Goal: Task Accomplishment & Management: Manage account settings

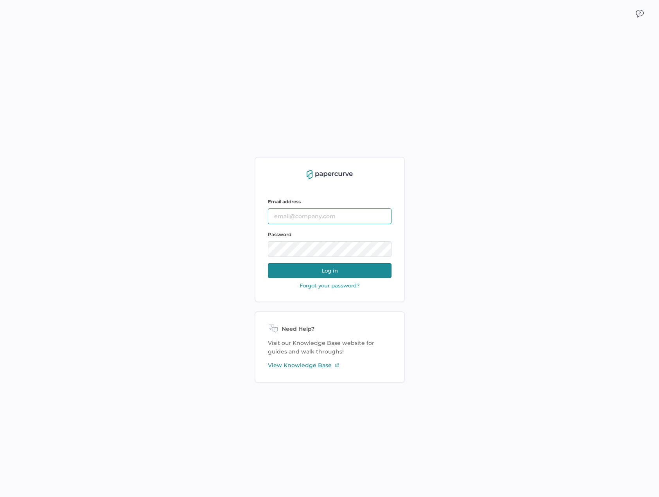
type input "tania.dmytrasz@fresenius-kabi.com"
click at [335, 265] on button "Log in" at bounding box center [330, 270] width 124 height 15
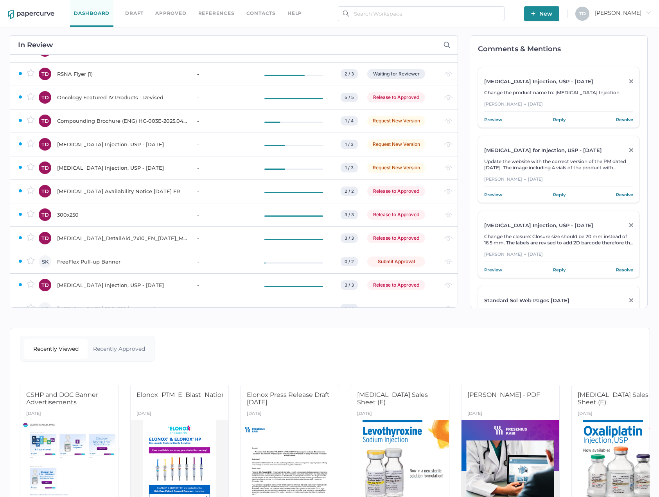
scroll to position [117, 0]
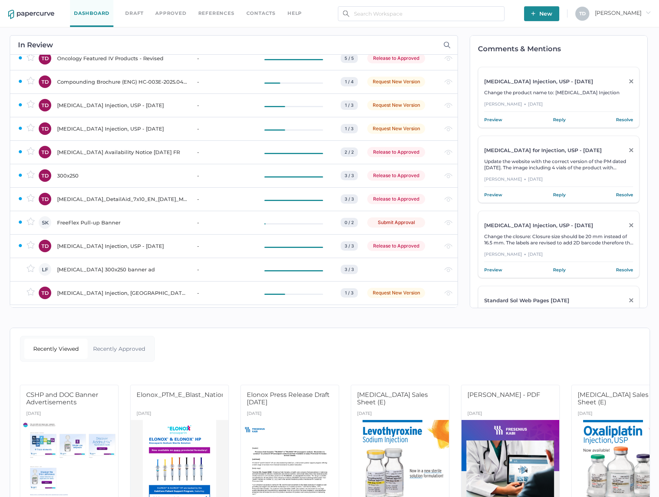
click at [157, 198] on div "Iodixanol_DetailAid_7x10_EN_10Jul25_MLR" at bounding box center [122, 198] width 131 height 9
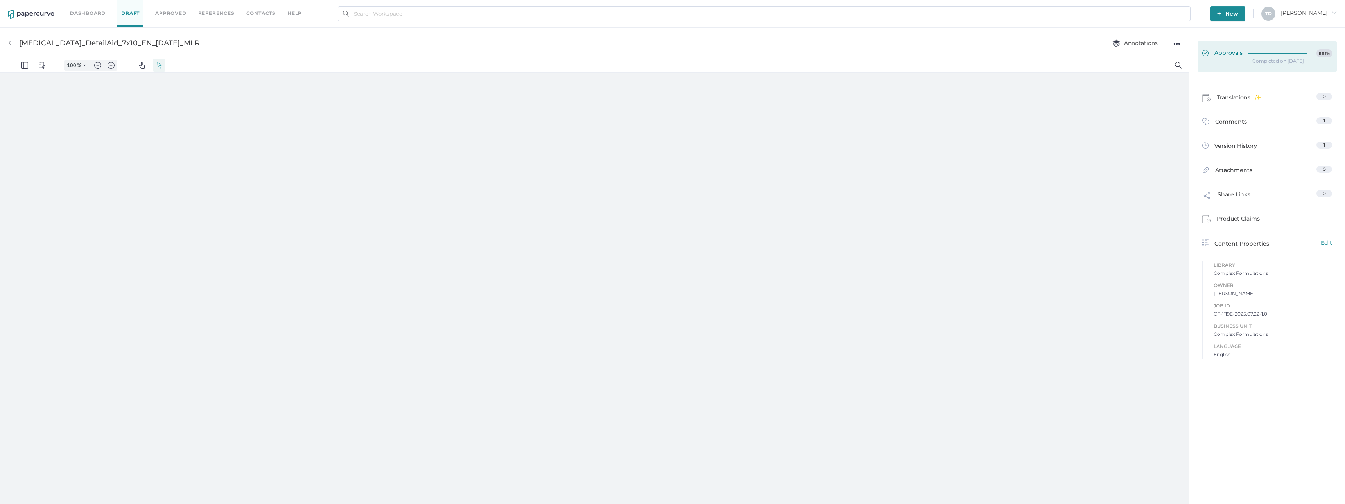
type input "136"
type input "3"
click at [665, 64] on link "Approvals 100%" at bounding box center [1266, 56] width 139 height 30
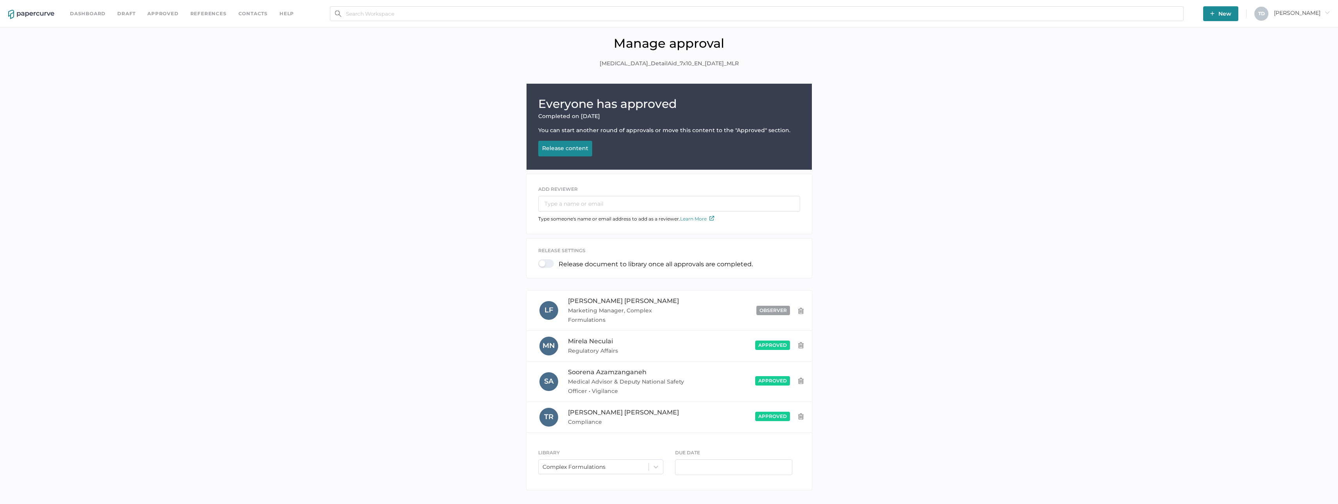
scroll to position [27, 0]
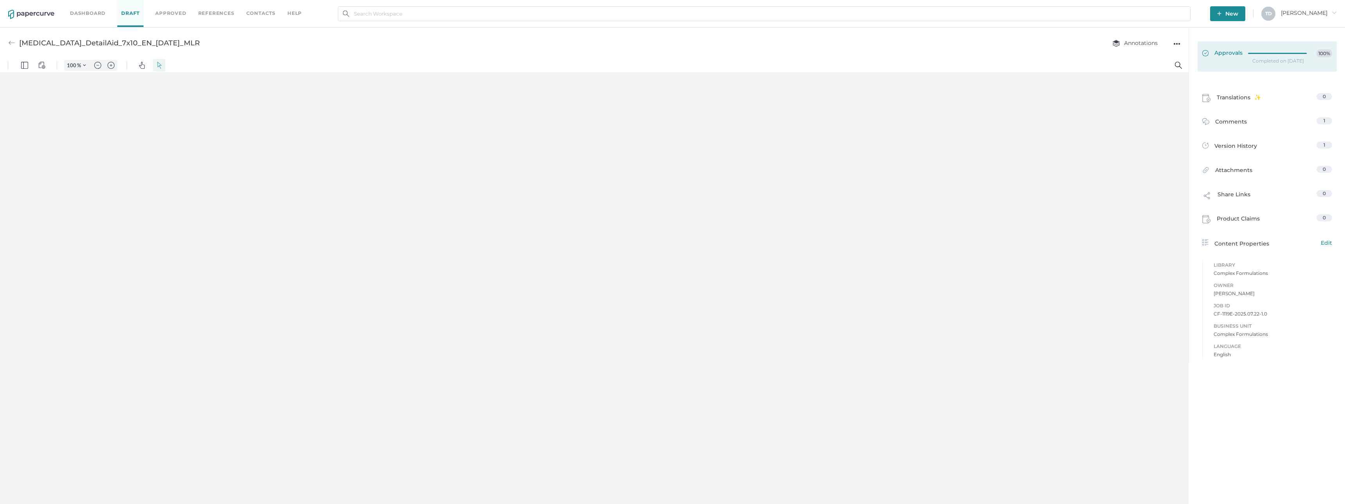
type input "136"
click at [665, 63] on link "Approvals 100%" at bounding box center [1266, 56] width 139 height 30
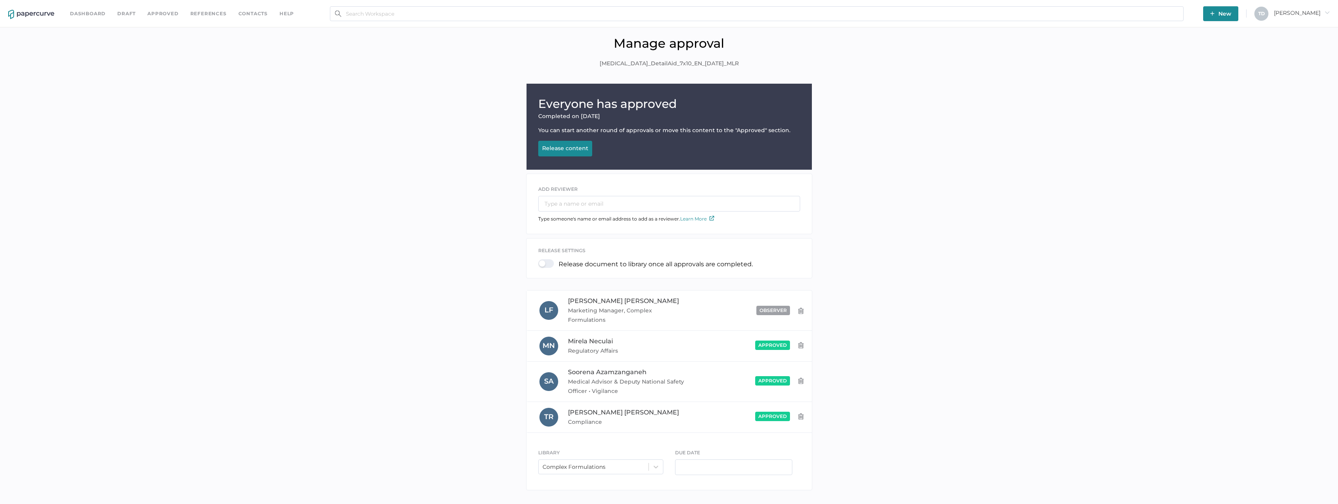
click at [571, 147] on div "Release content" at bounding box center [565, 148] width 46 height 7
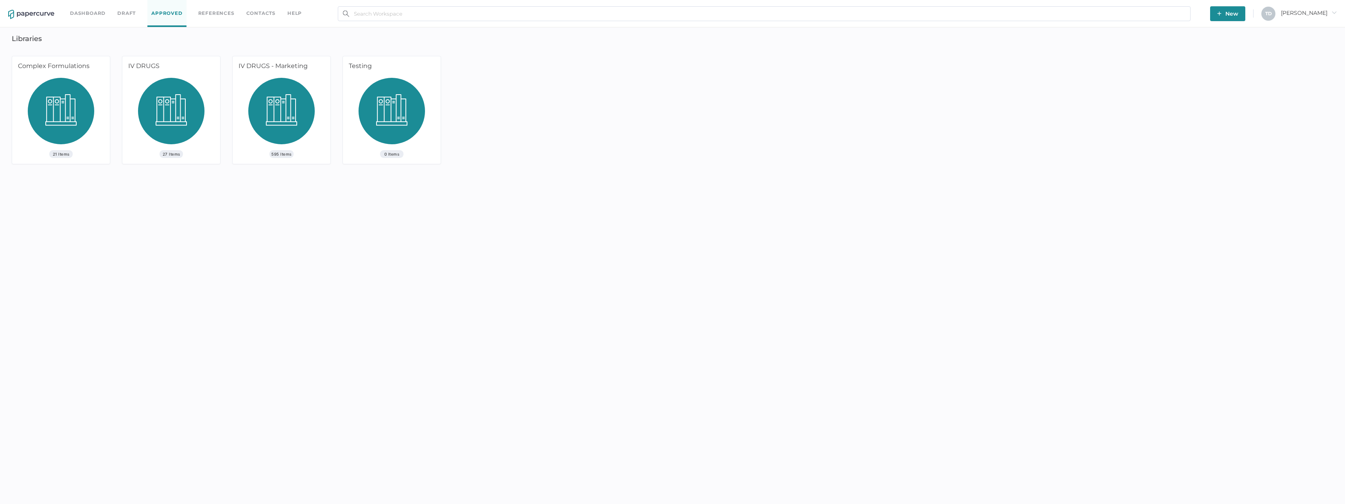
click at [47, 125] on img at bounding box center [61, 114] width 66 height 72
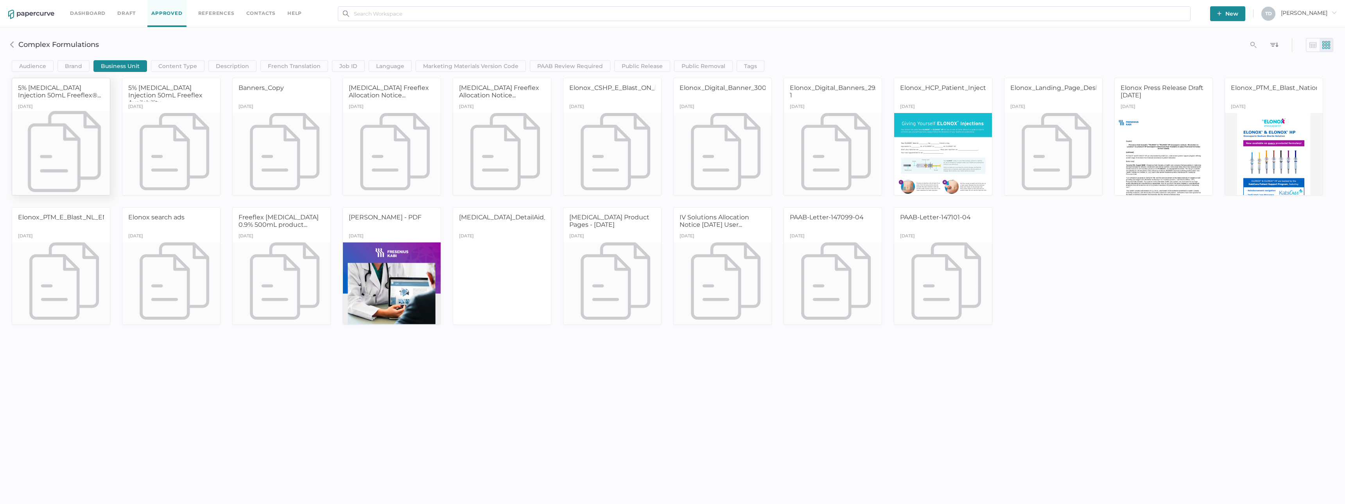
click at [54, 109] on div "September 27th" at bounding box center [61, 107] width 98 height 11
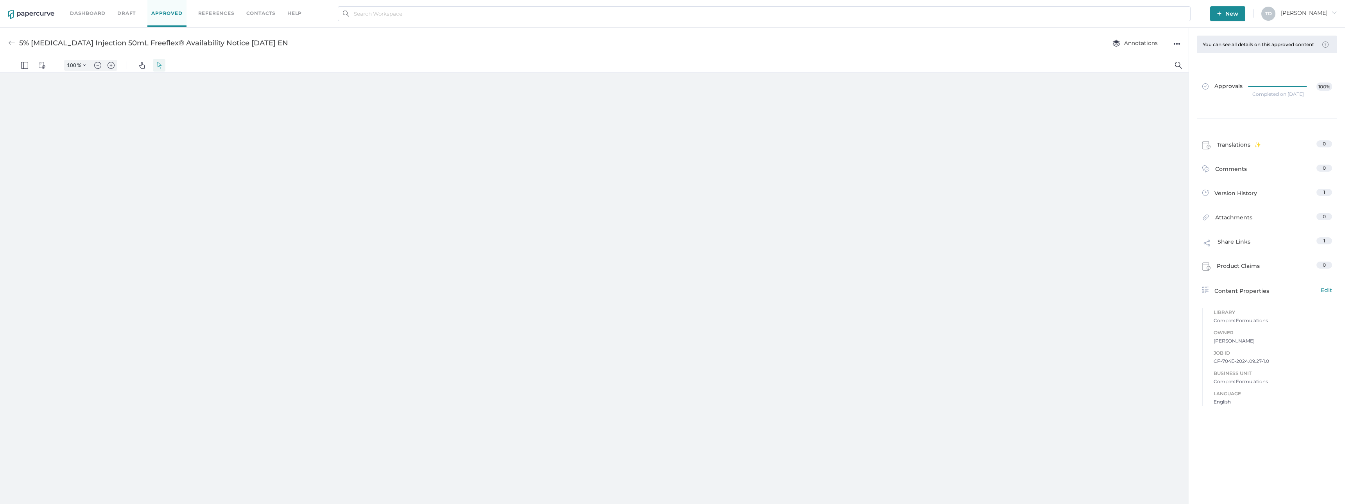
type input "136"
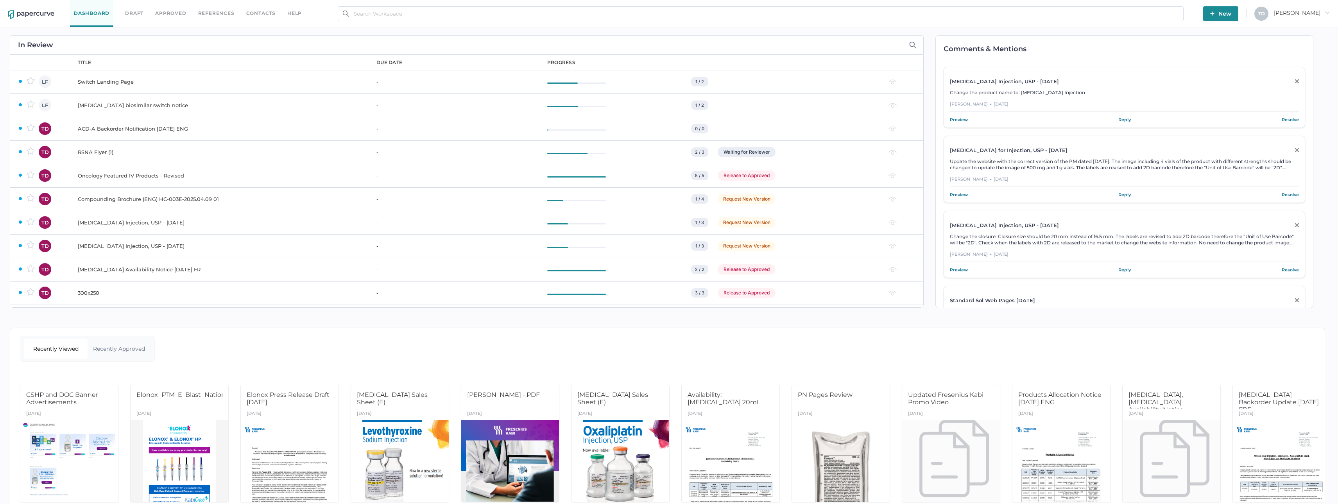
click at [182, 85] on div "Switch Landing Page" at bounding box center [222, 81] width 289 height 9
click at [160, 127] on div "ACD-A Backorder Notification 29.10.2024 ENG" at bounding box center [222, 128] width 289 height 9
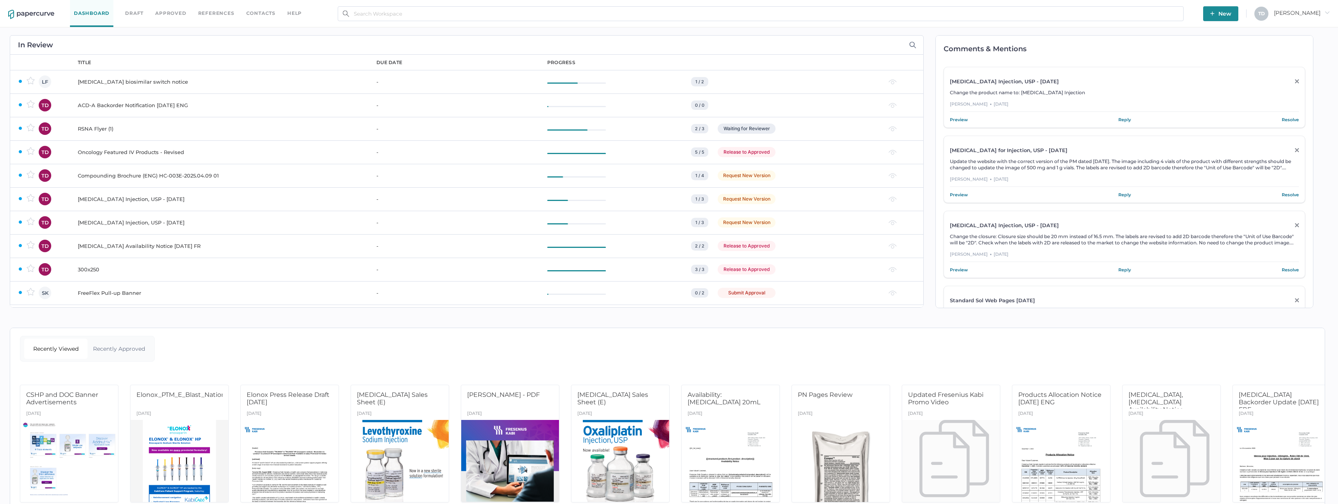
click at [199, 108] on div "ACD-A Backorder Notification 29.10.2024 ENG" at bounding box center [222, 104] width 289 height 9
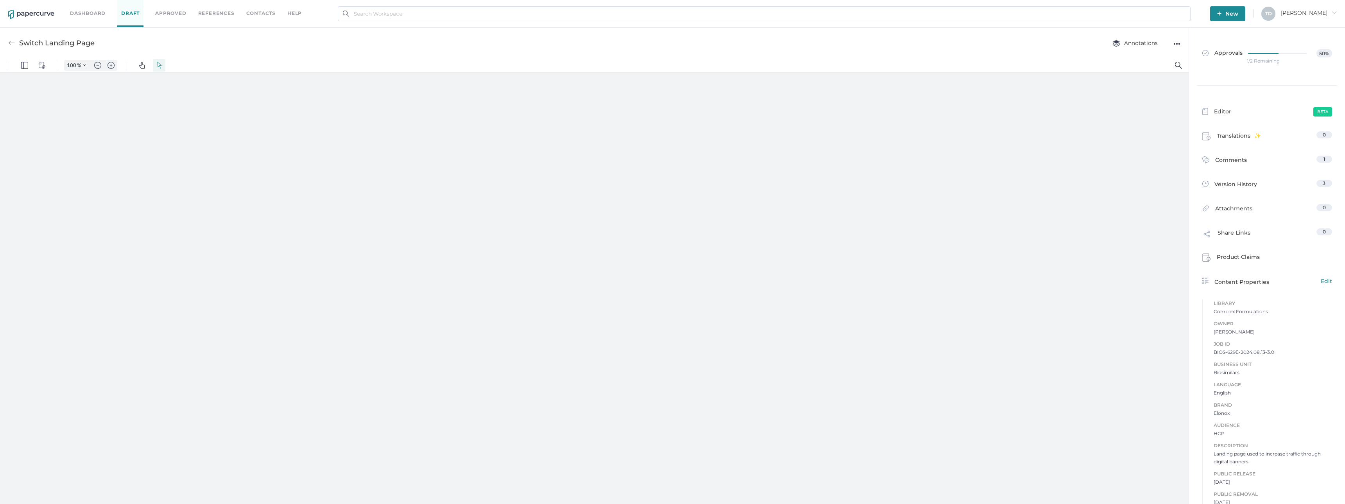
type input "136"
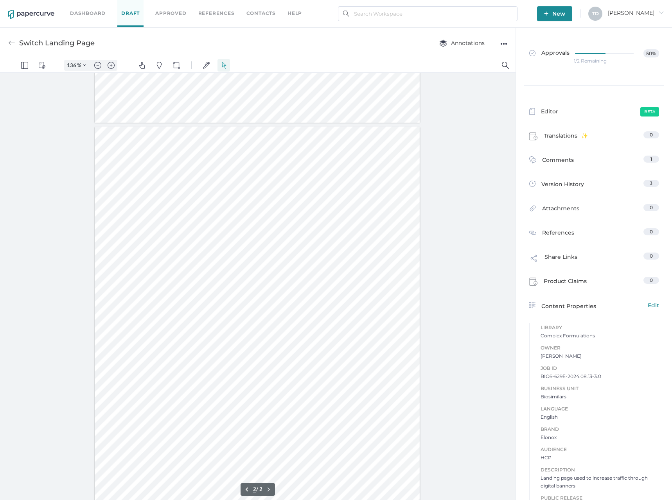
scroll to position [418, 0]
type input "1"
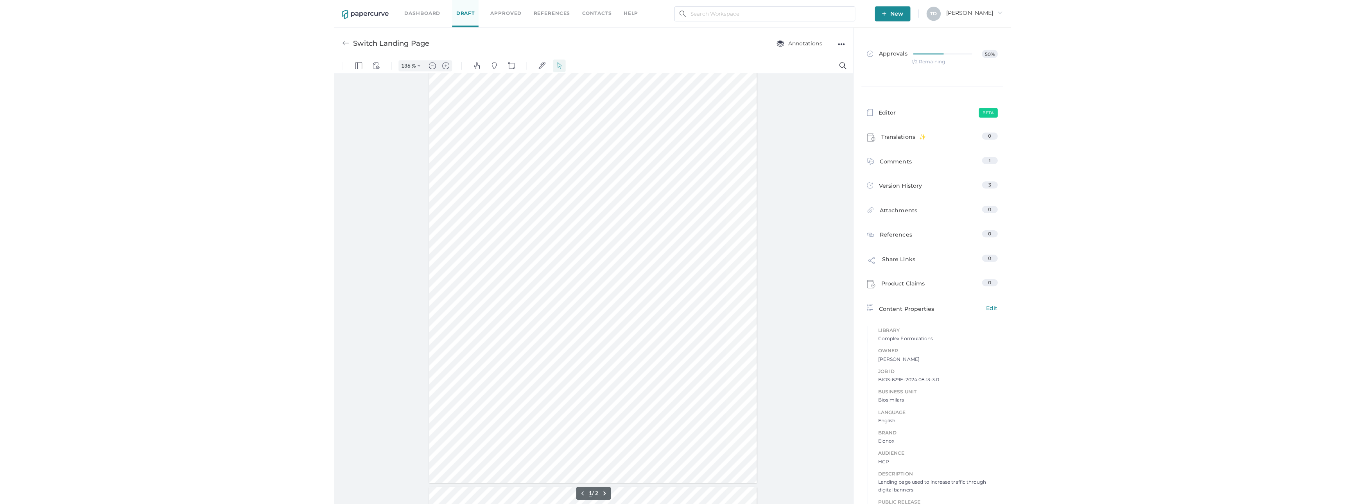
scroll to position [0, 0]
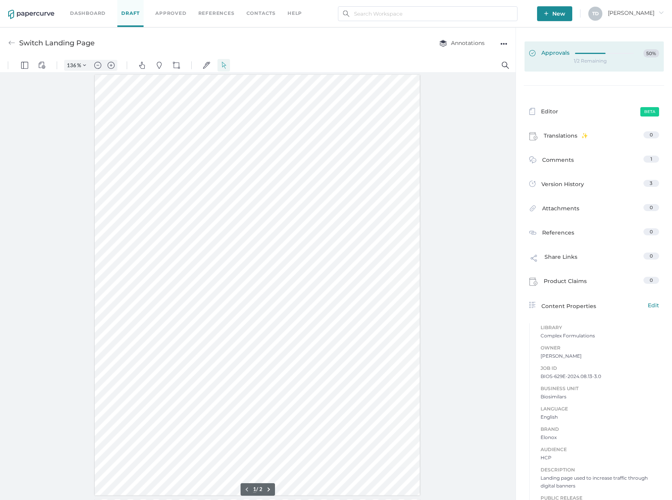
click at [576, 50] on div at bounding box center [606, 52] width 63 height 6
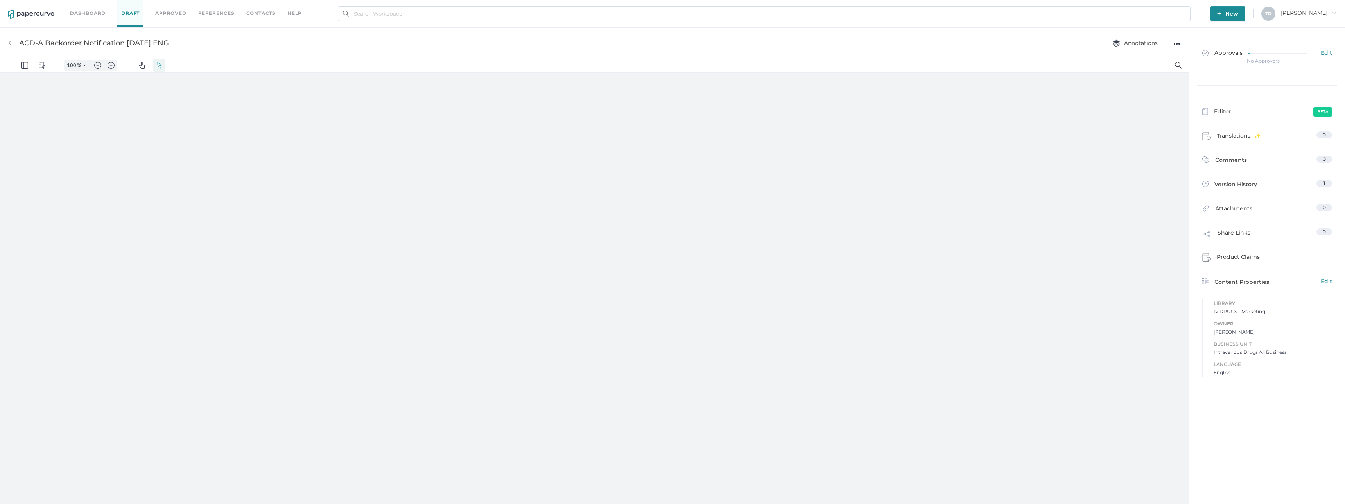
type input "136"
click at [1176, 45] on div "●●●" at bounding box center [1176, 43] width 7 height 11
click at [1175, 44] on div "●●●" at bounding box center [1176, 43] width 7 height 11
click at [1225, 53] on span "Approvals" at bounding box center [1222, 53] width 40 height 9
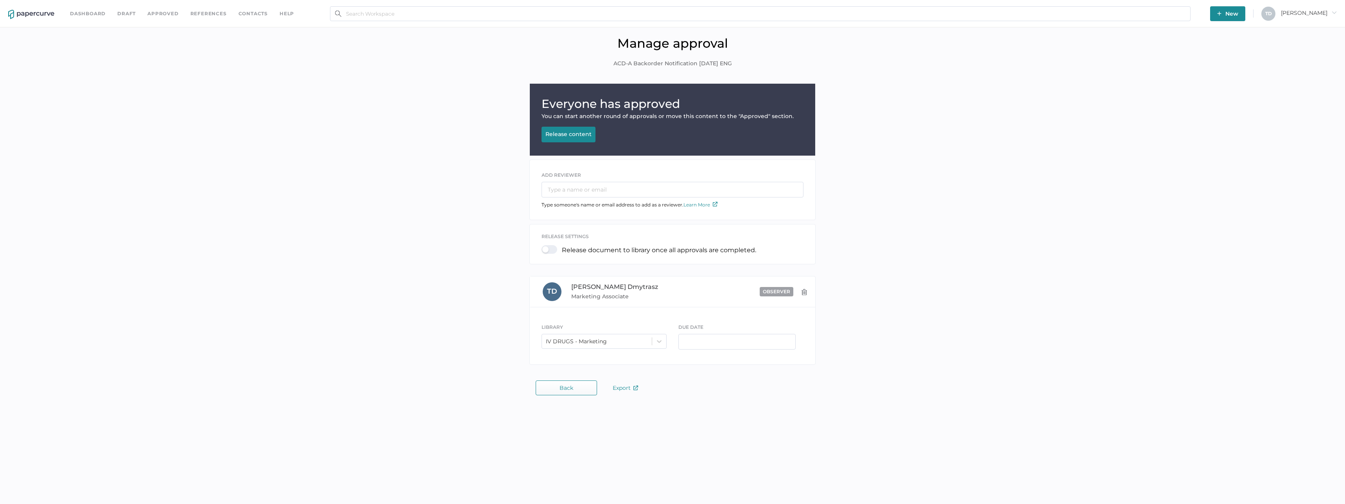
click at [548, 384] on button "Back" at bounding box center [566, 387] width 61 height 15
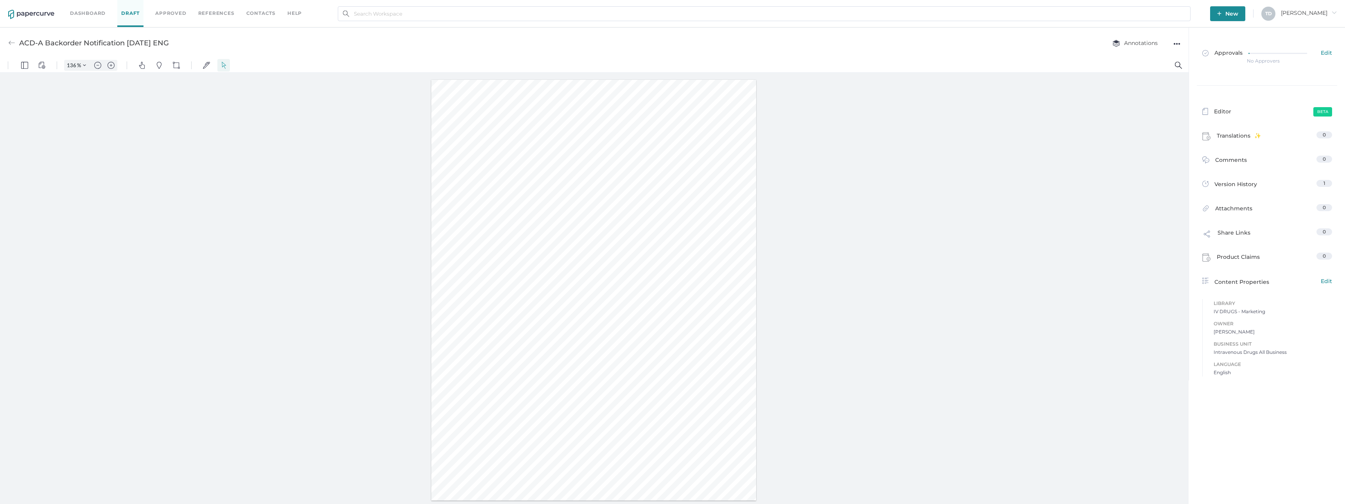
type input "136"
click at [1241, 47] on link "Approvals Edit" at bounding box center [1266, 56] width 139 height 30
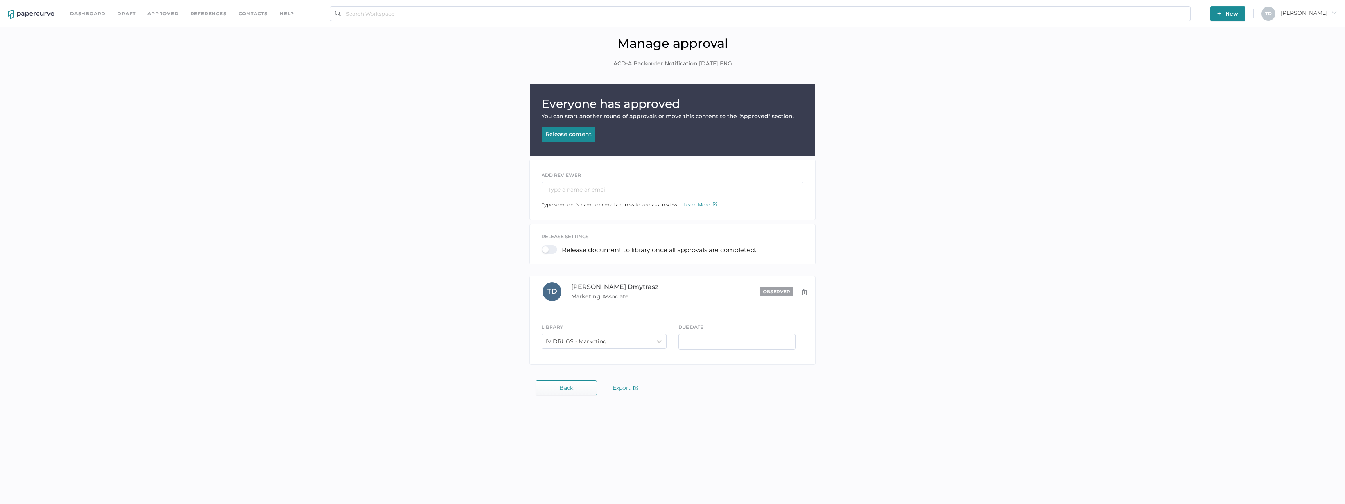
click at [562, 133] on div "Release content" at bounding box center [568, 134] width 46 height 7
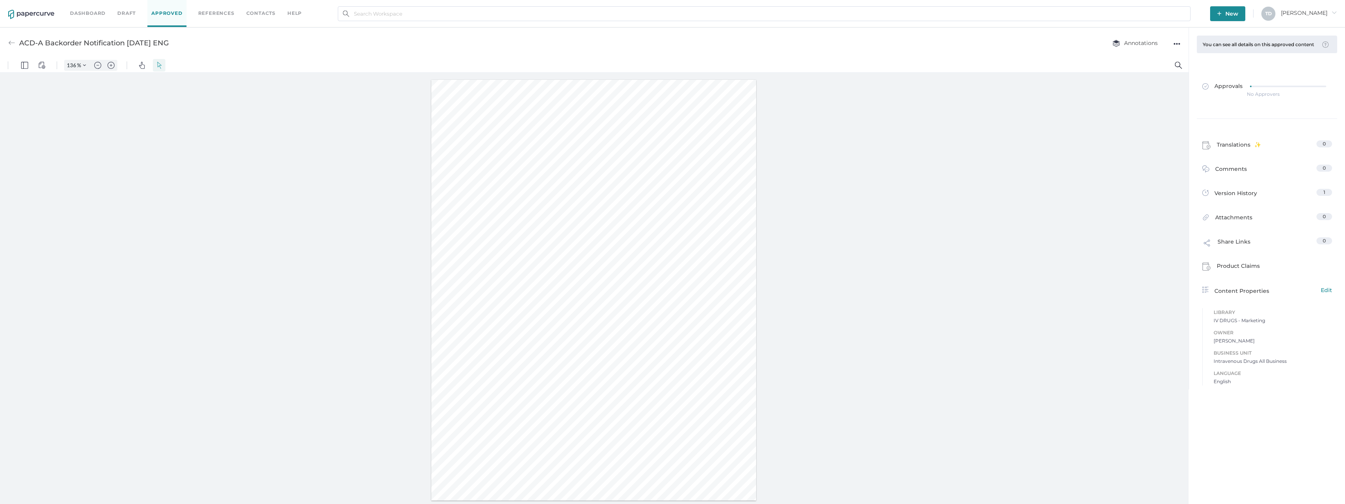
type input "136"
click at [1179, 47] on div "●●●" at bounding box center [1176, 43] width 7 height 11
click at [938, 229] on div at bounding box center [594, 290] width 1188 height 435
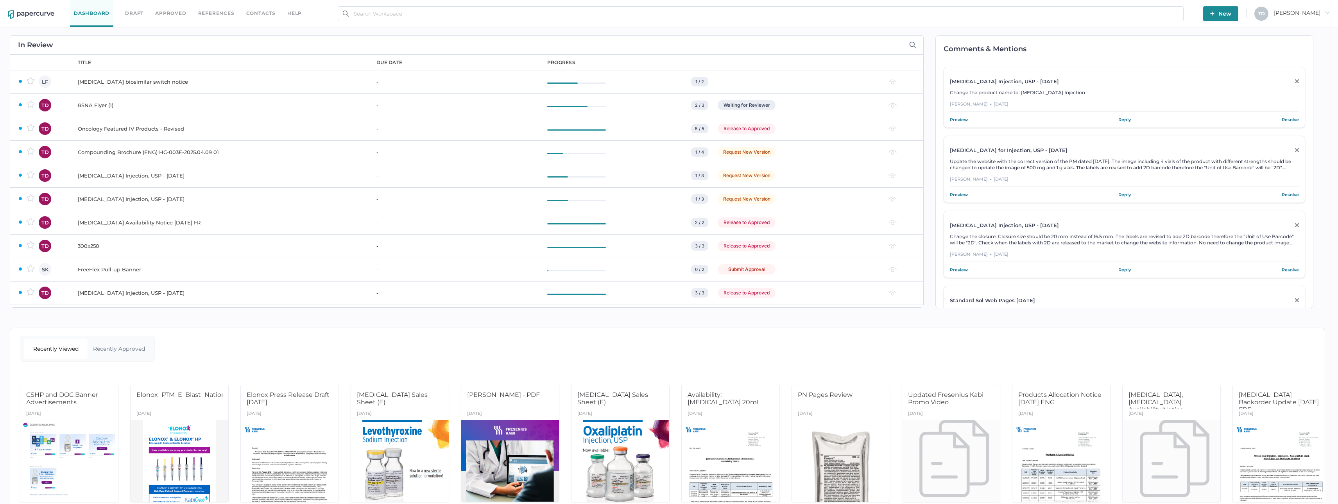
click at [215, 102] on div "RSNA Flyer (1)" at bounding box center [222, 104] width 289 height 9
click at [140, 129] on div "Oncology Featured IV Products - Revised" at bounding box center [222, 128] width 289 height 9
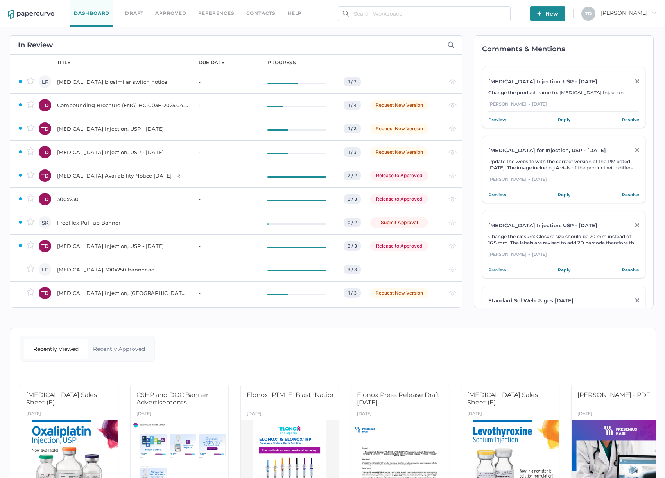
click at [558, 13] on span "New" at bounding box center [547, 13] width 21 height 15
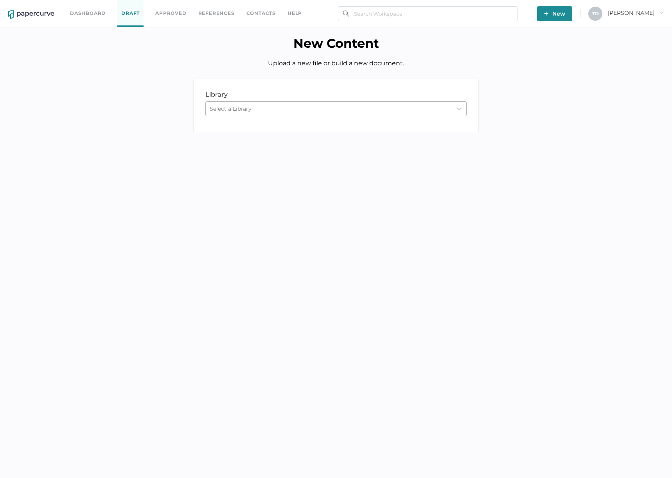
click at [250, 115] on div "Select a Library" at bounding box center [335, 108] width 261 height 15
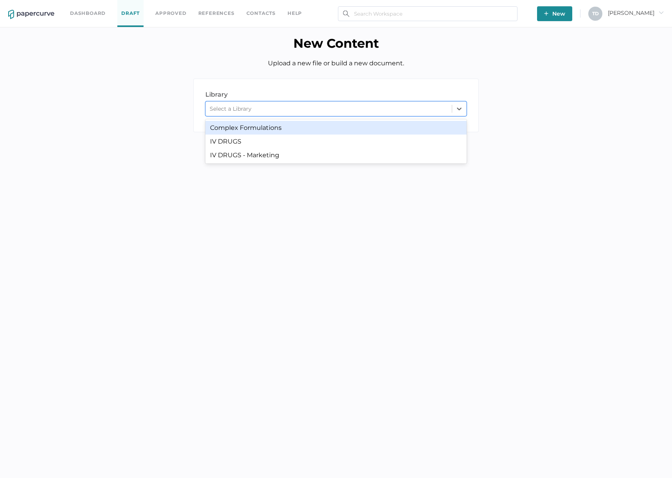
click at [255, 125] on div "Complex Formulations" at bounding box center [335, 128] width 261 height 14
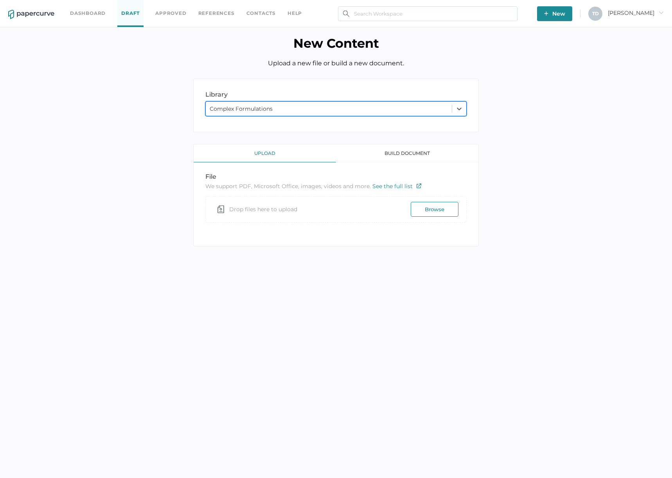
click at [285, 108] on div "Complex Formulations" at bounding box center [329, 109] width 246 height 12
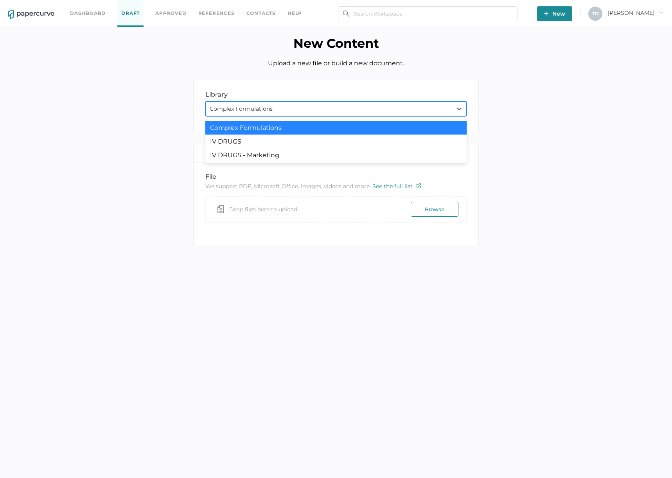
click at [285, 108] on div "Complex Formulations" at bounding box center [329, 109] width 246 height 12
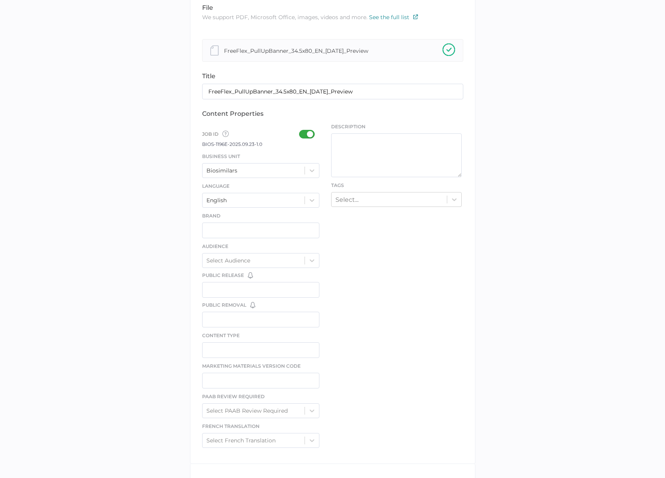
scroll to position [215, 0]
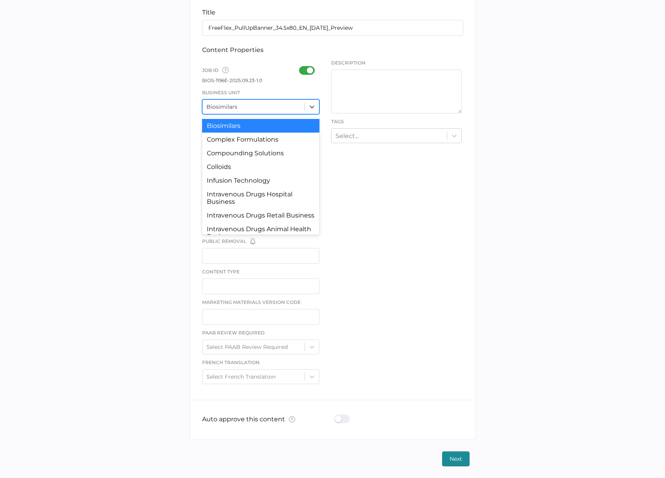
click at [239, 111] on div "Biosimilars" at bounding box center [254, 107] width 102 height 12
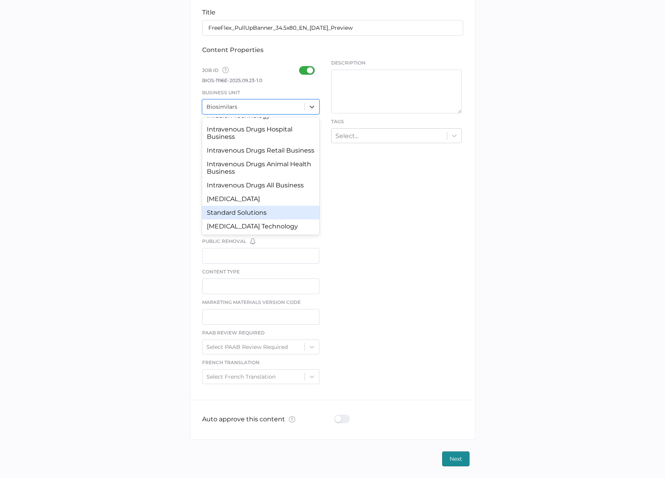
click at [257, 209] on div "Standard Solutions" at bounding box center [261, 213] width 118 height 14
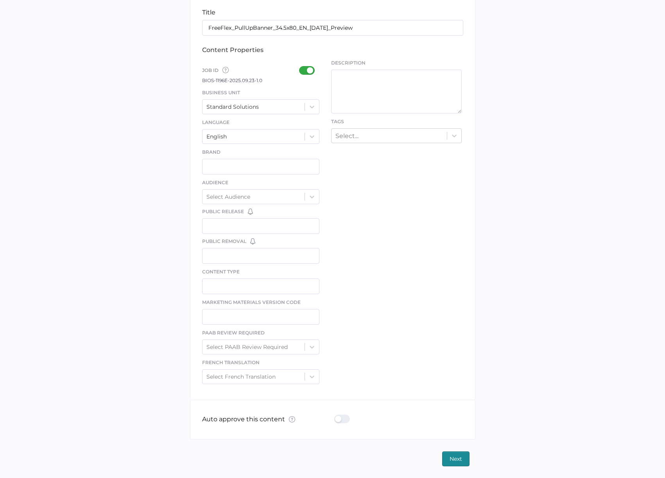
click at [447, 458] on button "Next" at bounding box center [455, 458] width 27 height 15
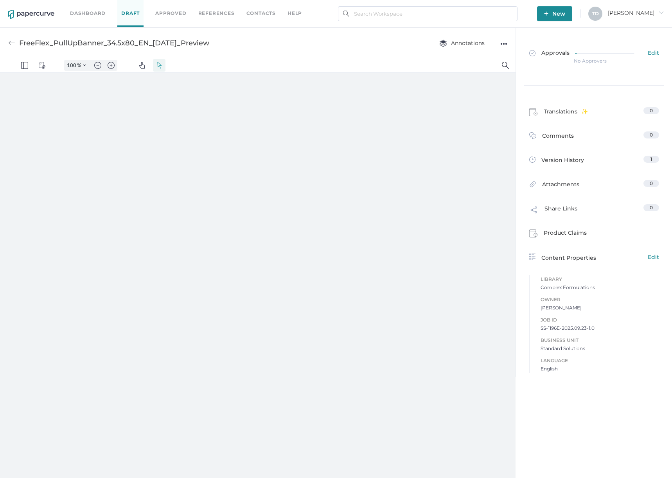
type input "136"
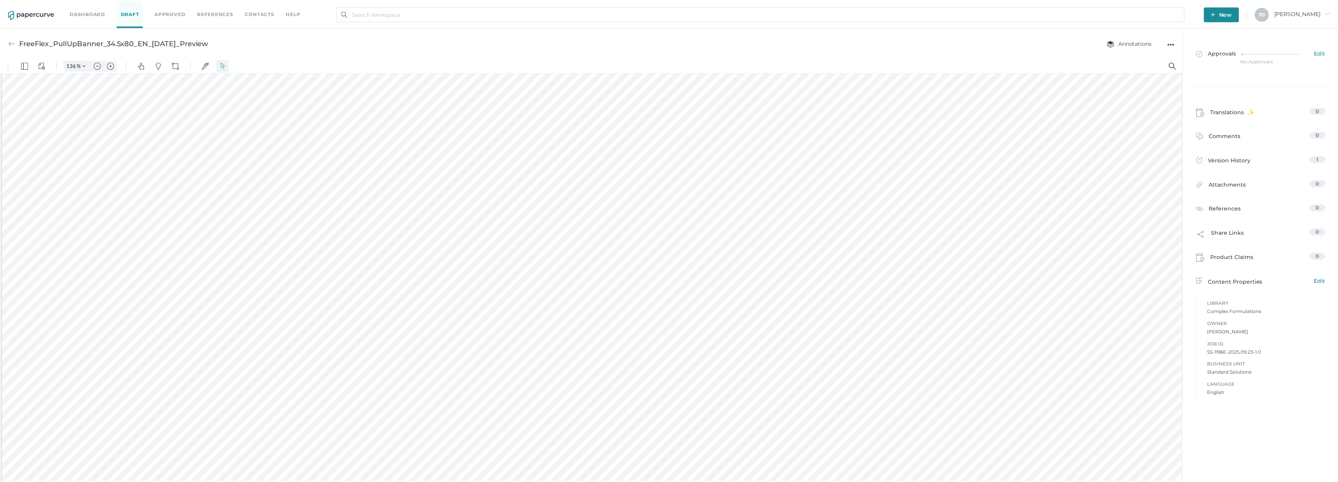
scroll to position [2654, 0]
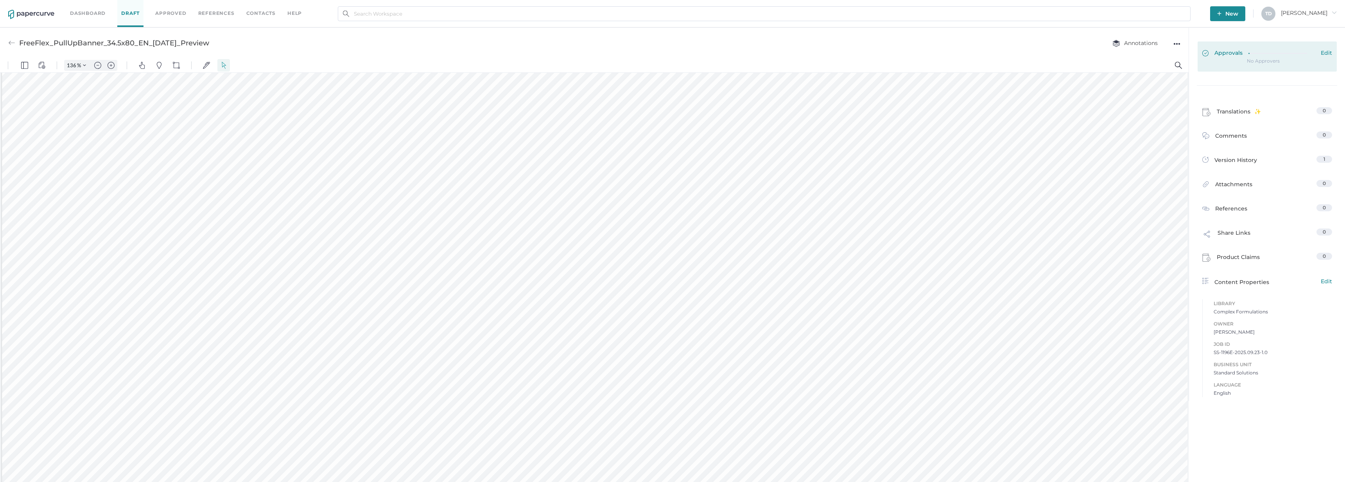
click at [1262, 57] on div at bounding box center [1281, 53] width 66 height 9
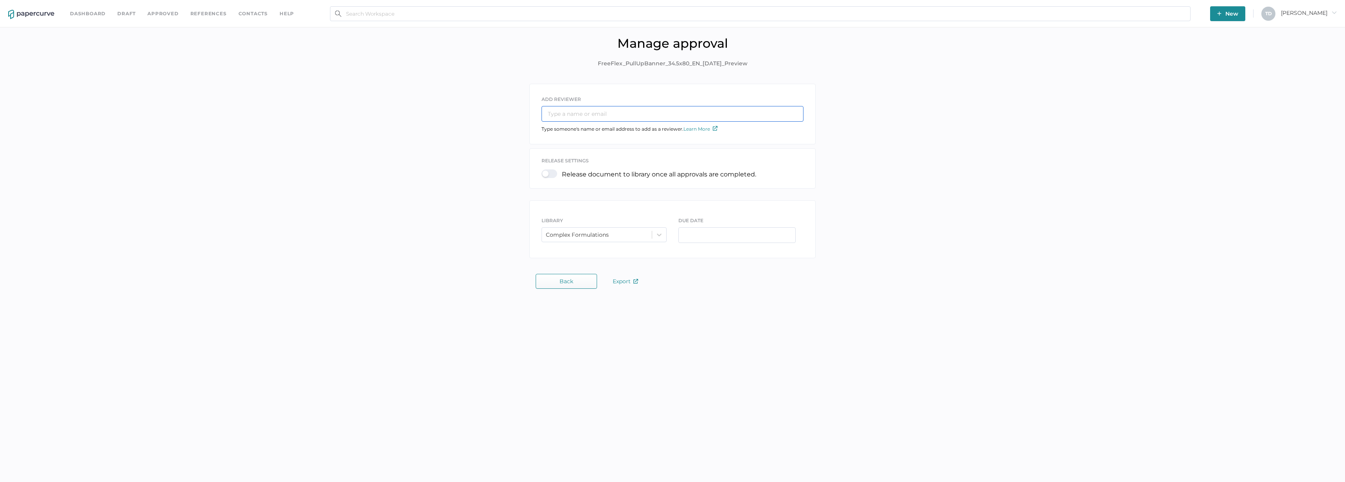
click at [638, 115] on input "text" at bounding box center [672, 114] width 262 height 16
type input "soor"
click at [638, 133] on span "Soorena Azamzanganeh" at bounding box center [622, 132] width 79 height 7
click at [600, 114] on input "text" at bounding box center [672, 114] width 262 height 16
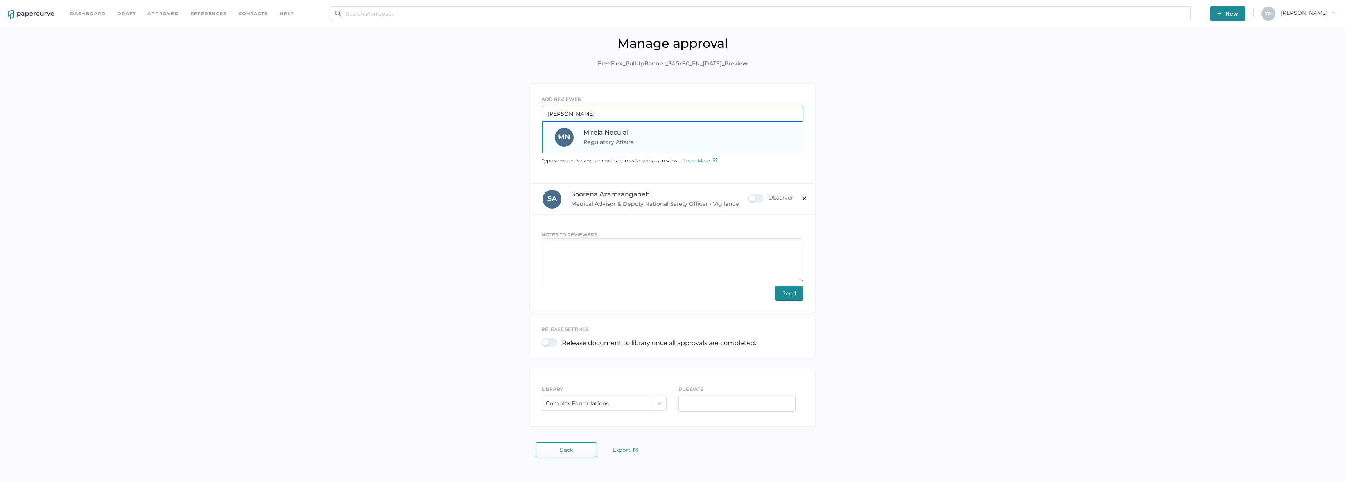
type input "mire"
click at [595, 128] on div "Mirela Neculai Regulatory Affairs" at bounding box center [636, 137] width 106 height 19
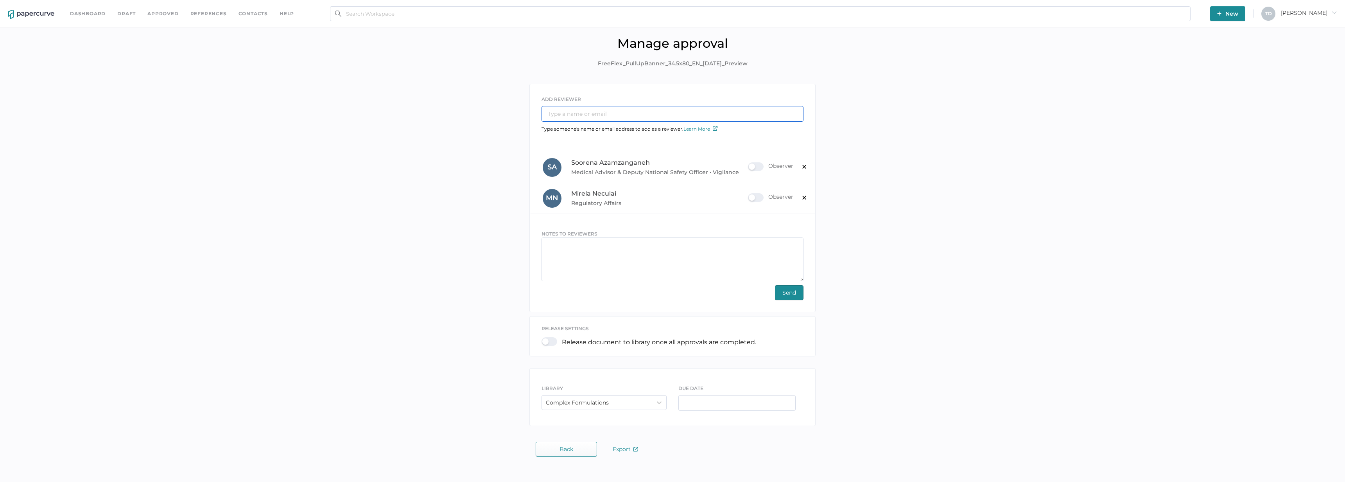
click at [576, 113] on input "text" at bounding box center [672, 114] width 262 height 16
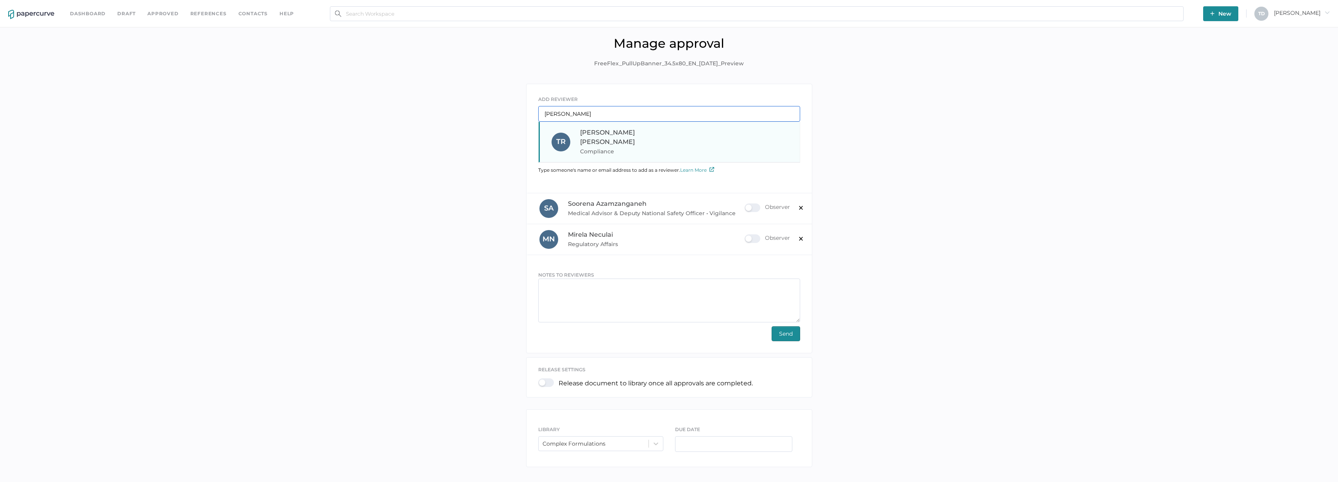
type input "terry"
click at [590, 147] on span "Compliance" at bounding box center [633, 151] width 106 height 9
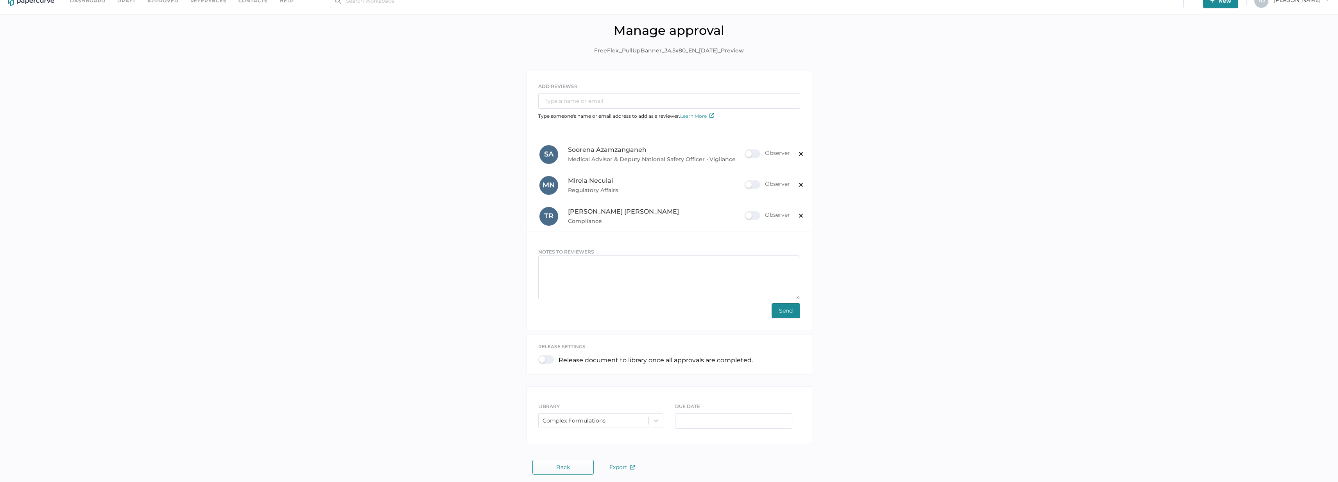
scroll to position [17, 0]
click at [592, 413] on div "Complex Formulations" at bounding box center [574, 416] width 63 height 7
click at [585, 347] on div "Release document to library once all approvals are completed." at bounding box center [669, 356] width 262 height 20
click at [788, 308] on span "Send" at bounding box center [786, 306] width 14 height 14
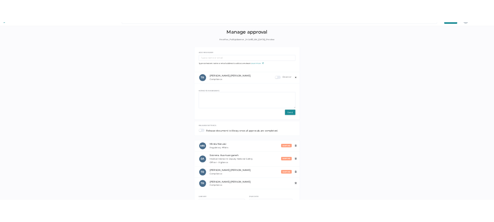
scroll to position [0, 0]
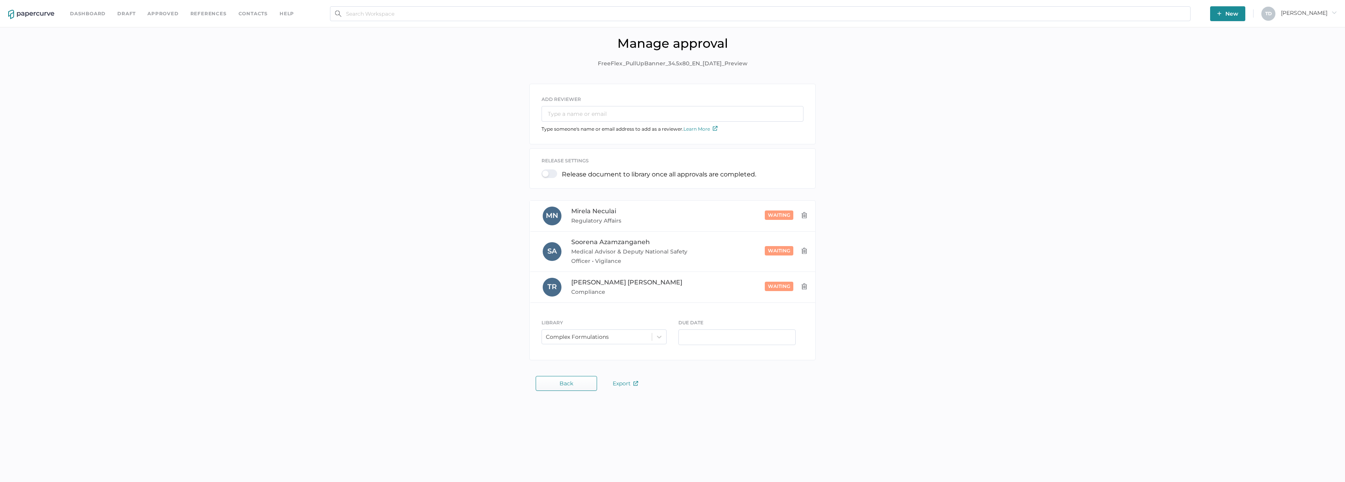
click at [401, 118] on div "ADD REVIEWER Type someone's name or email address to add as a reviewer. Learn M…" at bounding box center [672, 224] width 1333 height 280
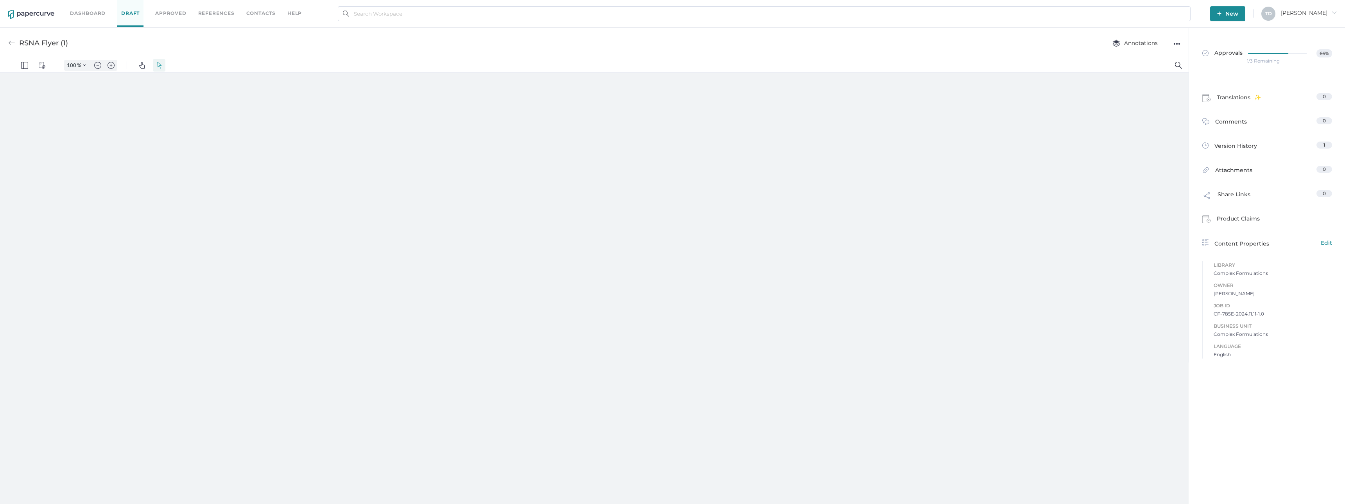
type input "136"
click at [1265, 61] on div "1/3 Remaining" at bounding box center [1263, 61] width 33 height 0
click at [1254, 56] on div at bounding box center [1279, 53] width 63 height 9
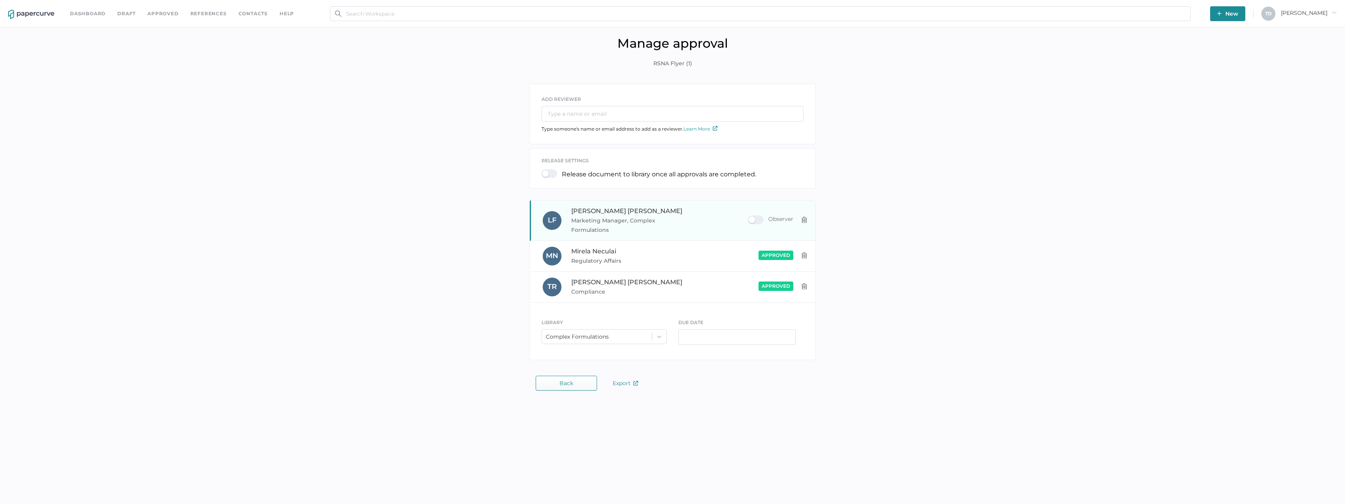
click at [803, 218] on img at bounding box center [804, 220] width 6 height 6
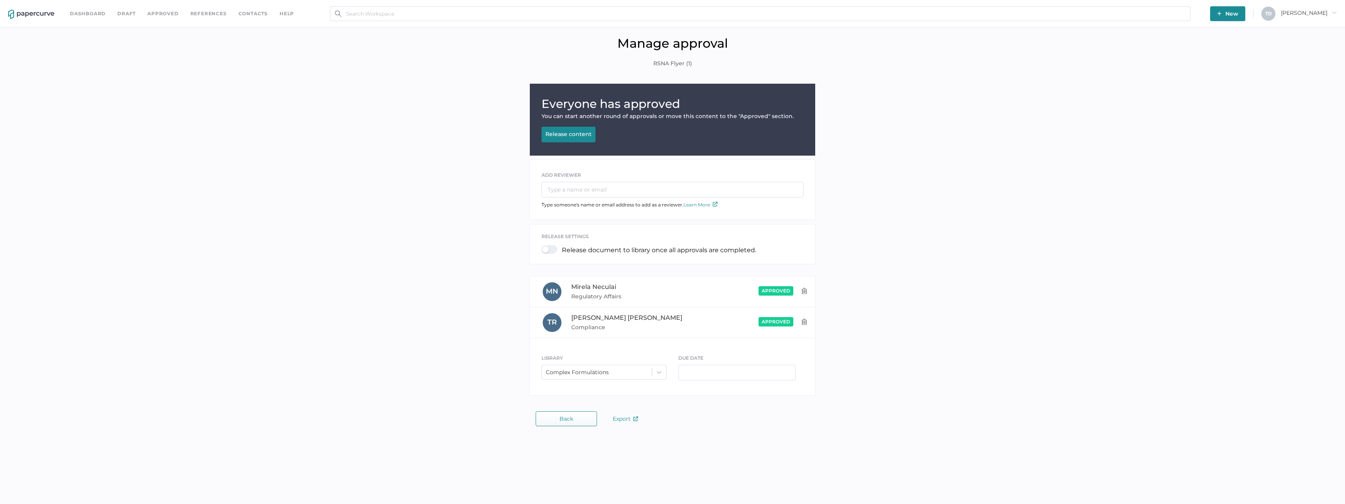
click at [573, 131] on div "Release content" at bounding box center [568, 134] width 46 height 7
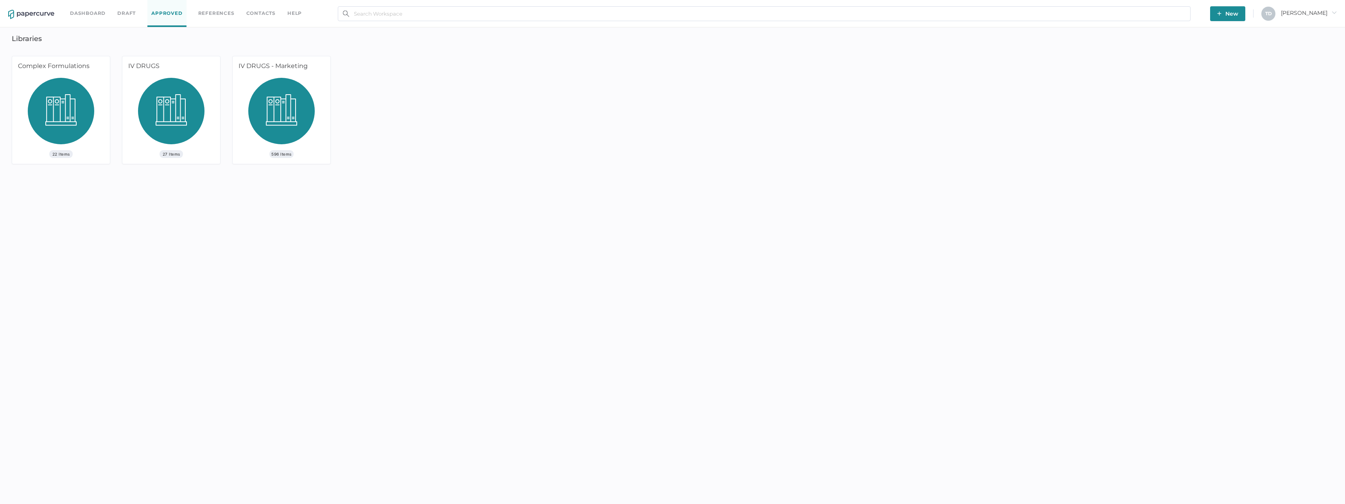
click at [81, 110] on img at bounding box center [61, 114] width 66 height 72
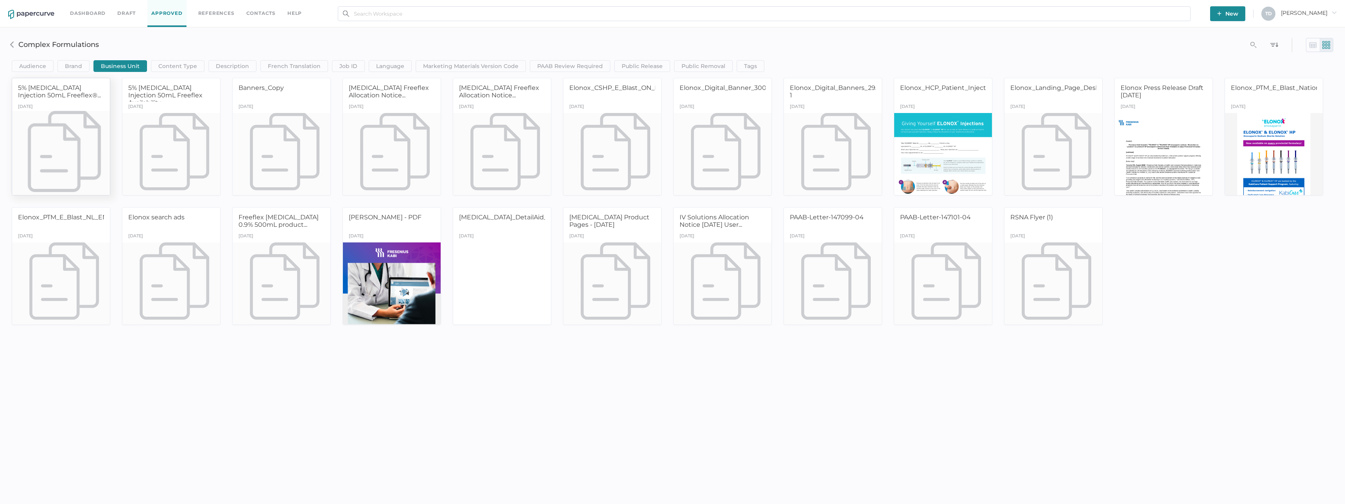
click at [104, 93] on div "5% Dextrose Injection 50mL Freeflex®..." at bounding box center [61, 91] width 86 height 15
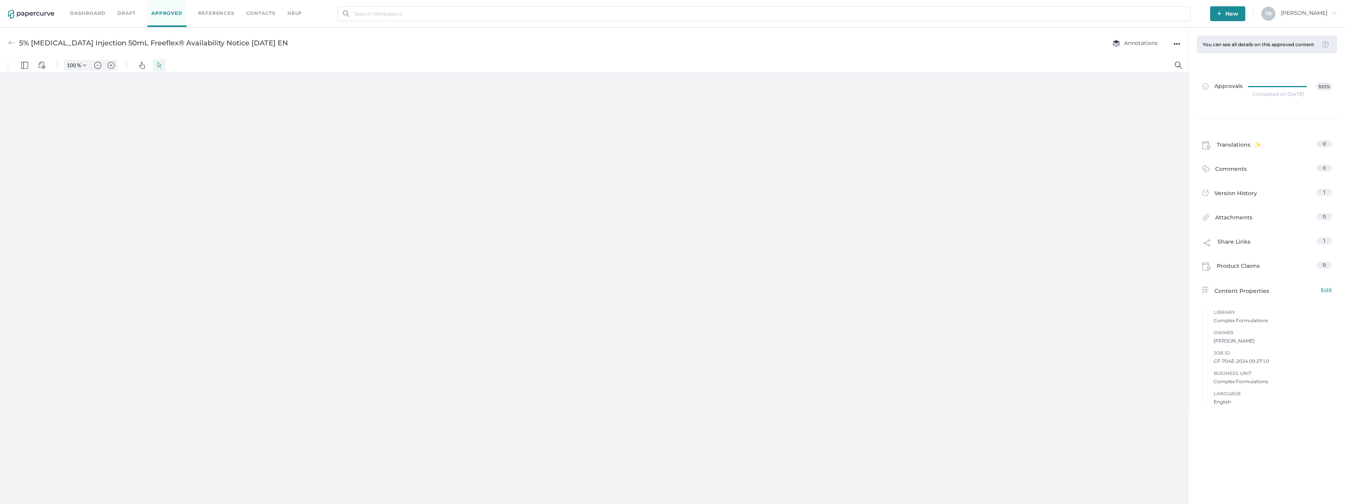
click at [1176, 45] on div "●●●" at bounding box center [1176, 43] width 7 height 11
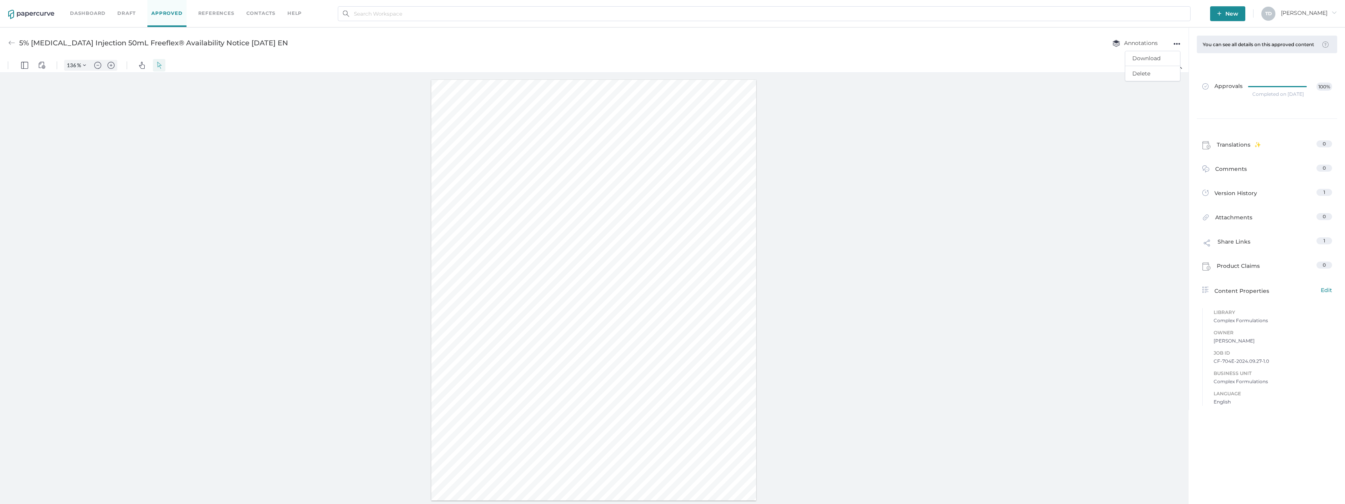
type input "136"
click at [934, 198] on div at bounding box center [594, 290] width 1188 height 435
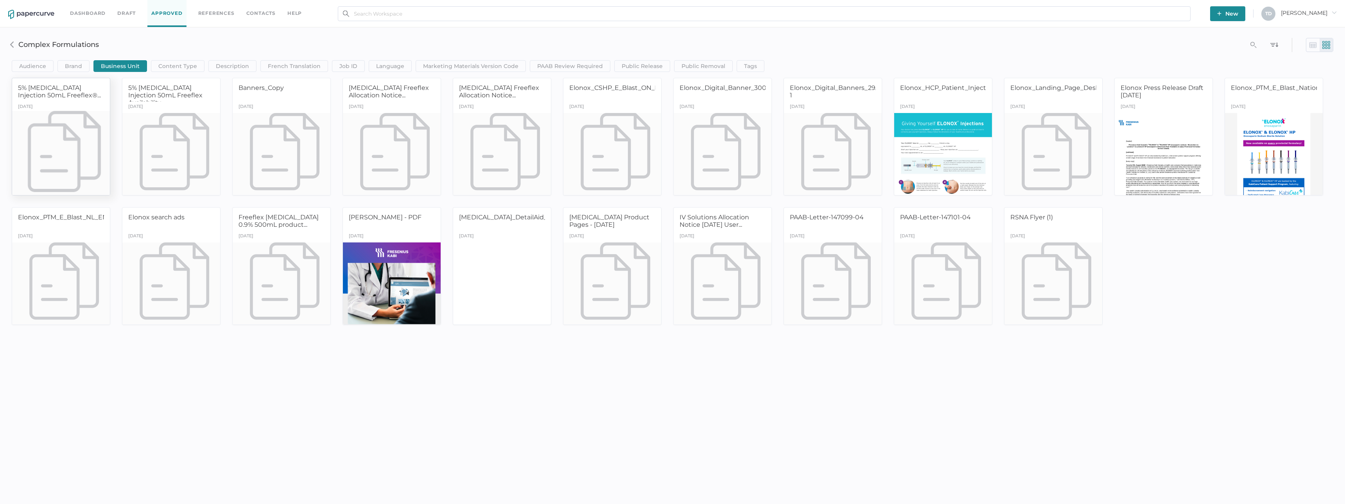
drag, startPoint x: 95, startPoint y: 91, endPoint x: 70, endPoint y: 105, distance: 28.7
click at [70, 105] on div "5% Dextrose Injection 50mL Freeflex®... September 27th" at bounding box center [61, 137] width 99 height 118
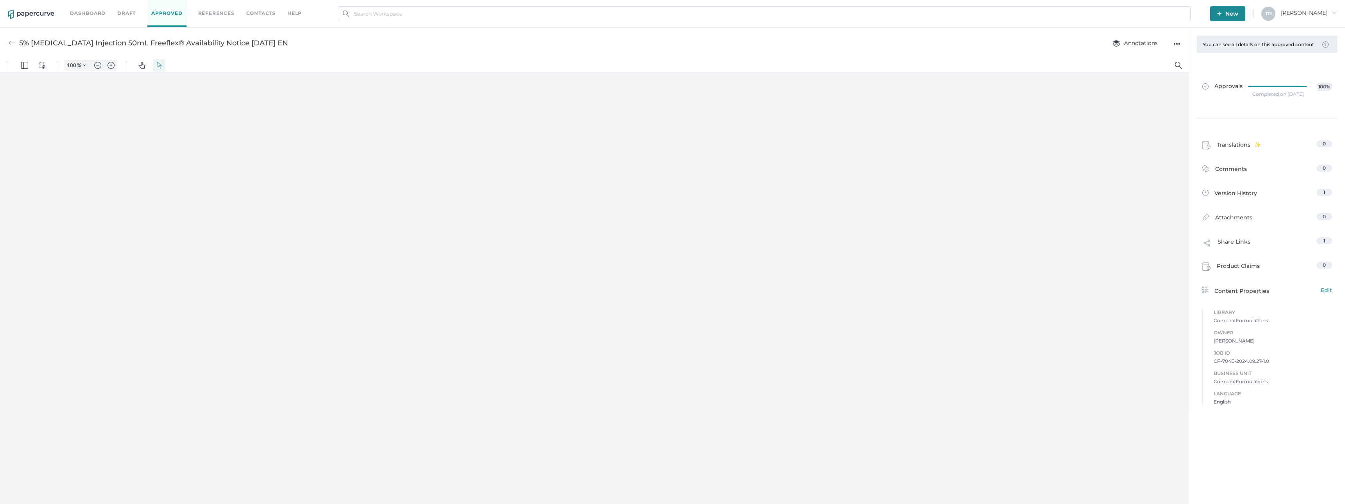
type input "136"
click at [1174, 45] on div "●●●" at bounding box center [1176, 43] width 7 height 11
click at [159, 16] on link "Approved" at bounding box center [166, 13] width 39 height 27
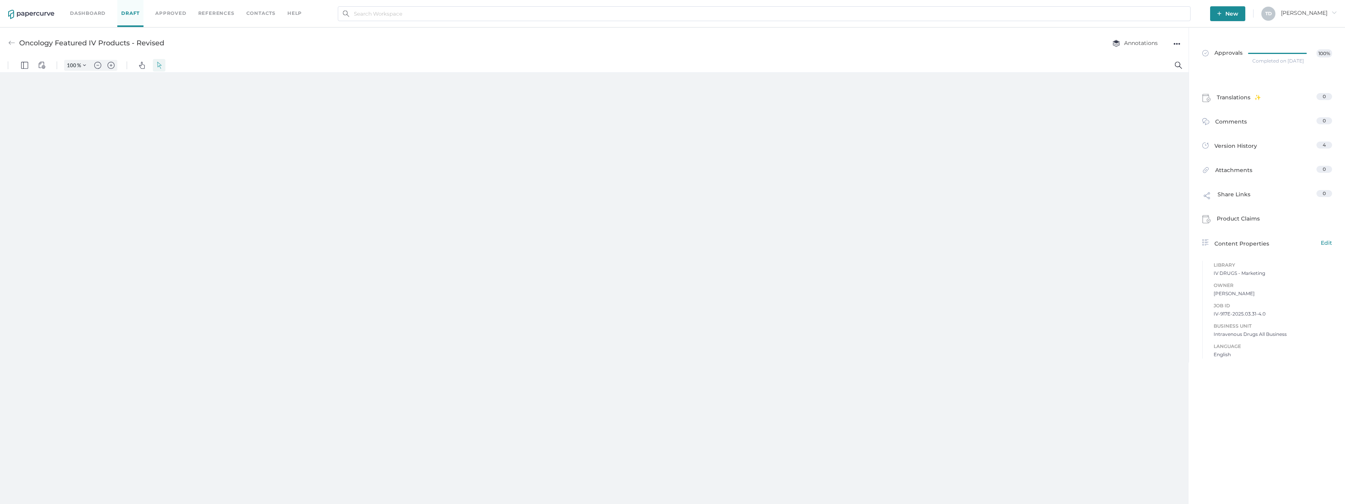
type input "136"
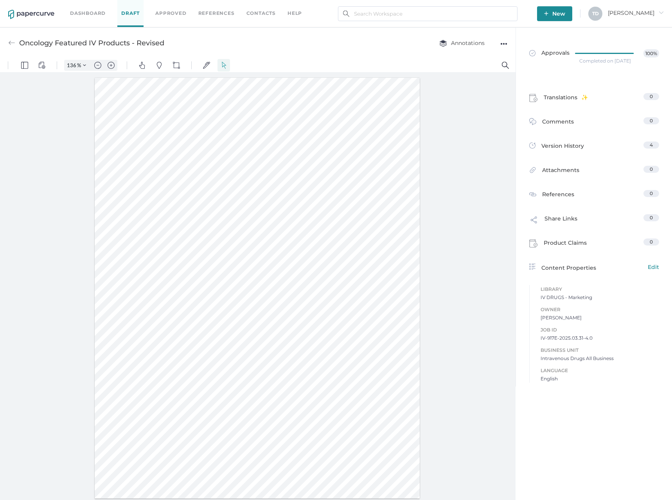
scroll to position [4, 0]
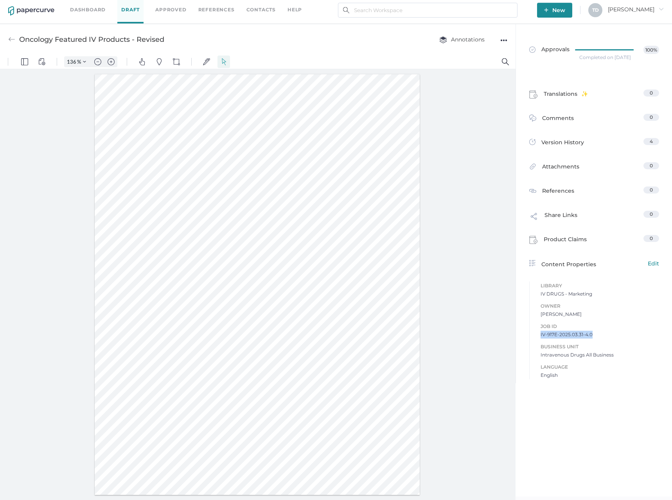
drag, startPoint x: 595, startPoint y: 335, endPoint x: 532, endPoint y: 330, distance: 63.5
click at [532, 330] on div "Job ID IV-917E-2025.03.31-4.0 Business Unit Intravenous Drugs All Business Lang…" at bounding box center [594, 346] width 130 height 65
copy span "IV-917E-2025.03.31-4.0"
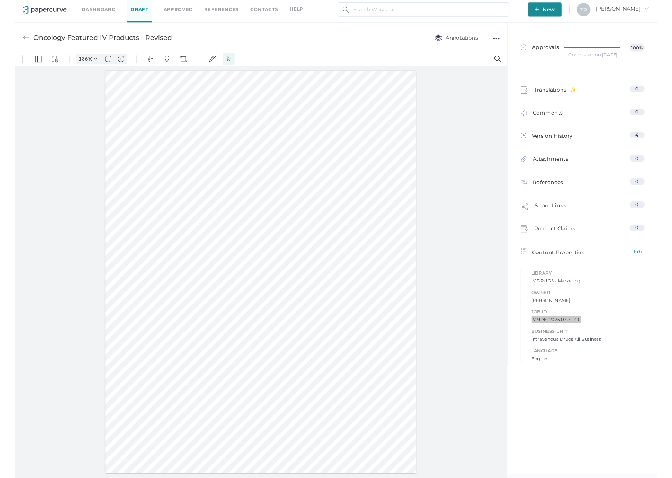
scroll to position [0, 0]
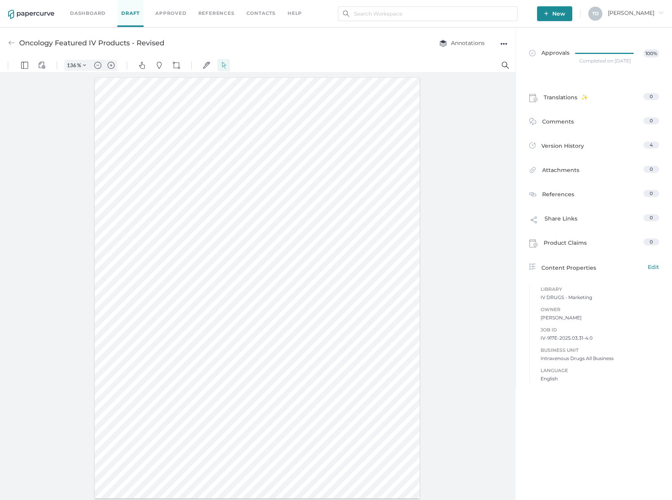
click at [505, 45] on div "●●●" at bounding box center [503, 43] width 7 height 11
click at [488, 55] on span "Download" at bounding box center [473, 58] width 54 height 14
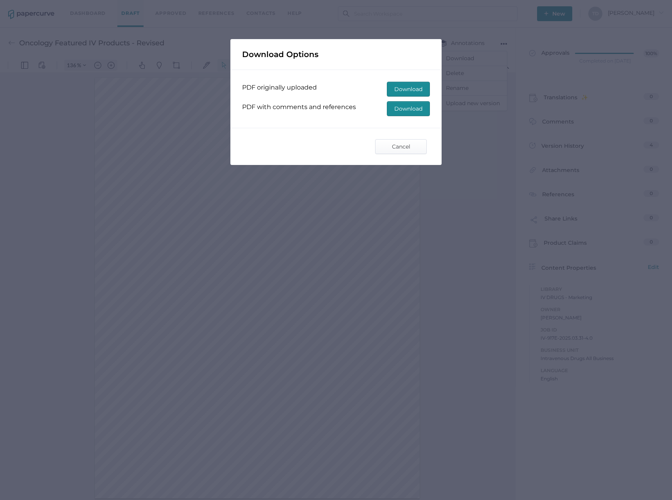
click at [403, 108] on span "Download" at bounding box center [408, 109] width 28 height 14
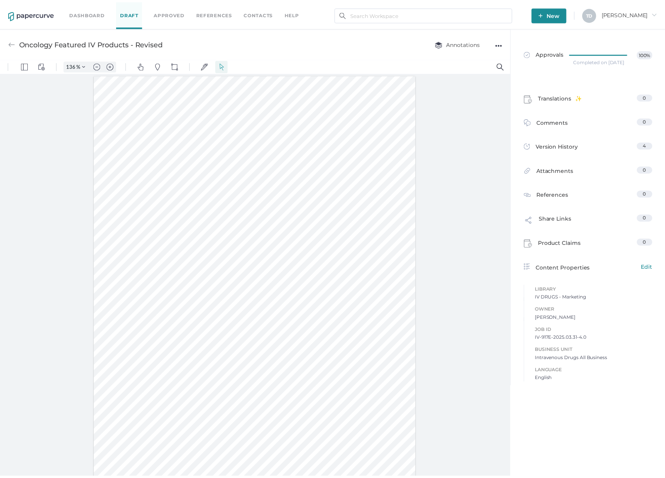
scroll to position [16, 0]
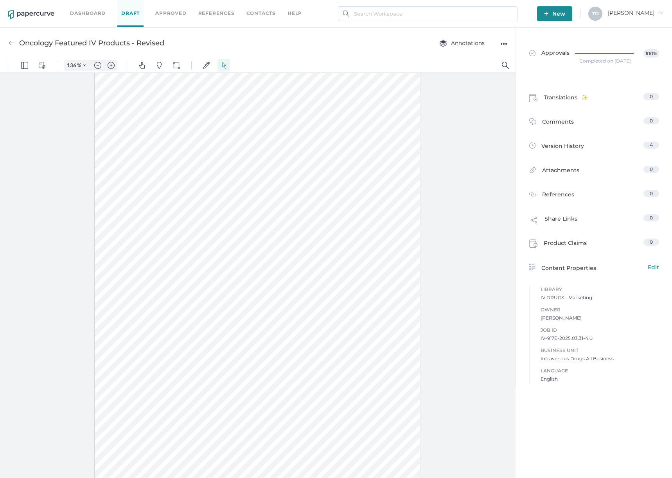
click at [453, 158] on div at bounding box center [257, 277] width 515 height 409
click at [571, 58] on link "Approvals 100%" at bounding box center [593, 56] width 139 height 30
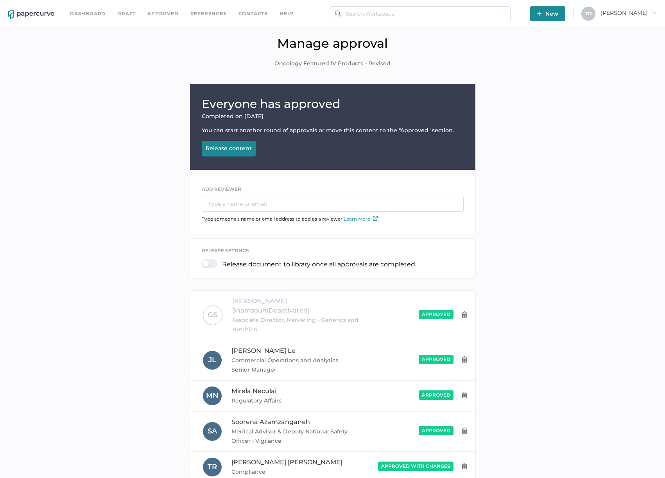
click at [233, 151] on div "Release content" at bounding box center [229, 148] width 46 height 7
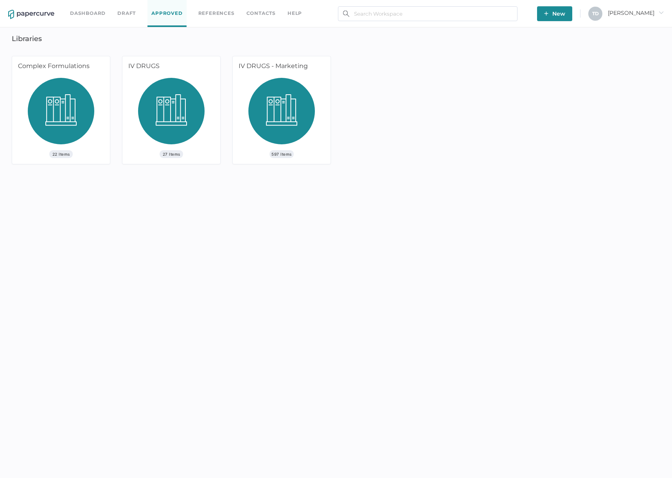
click at [173, 109] on img at bounding box center [171, 114] width 66 height 72
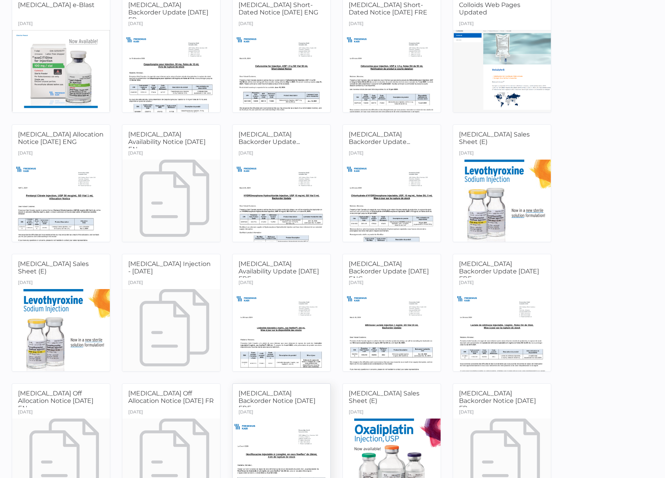
scroll to position [111, 0]
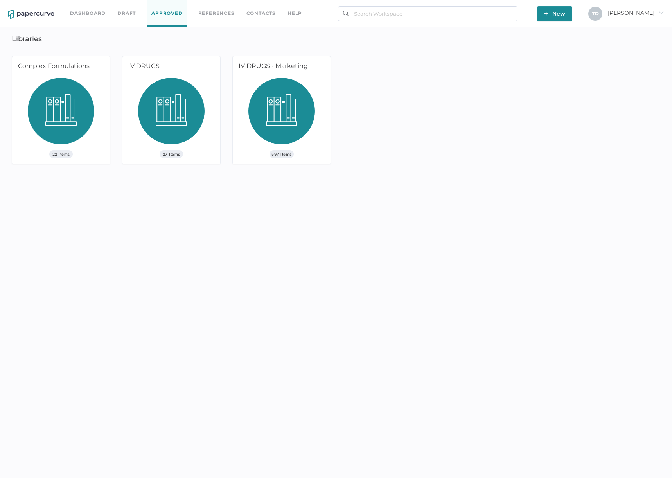
click at [269, 102] on img at bounding box center [281, 114] width 66 height 72
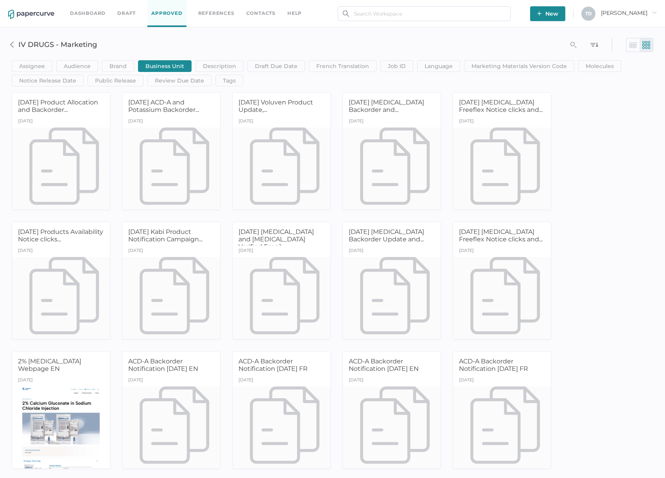
scroll to position [9827, 0]
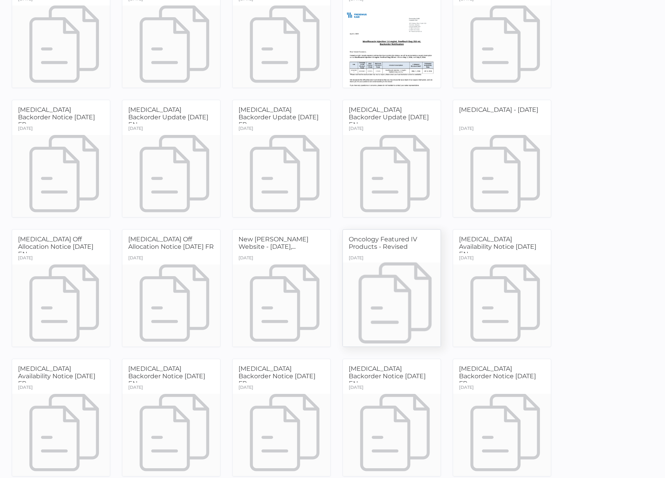
click at [406, 248] on span "Oncology Featured IV Products - Revised" at bounding box center [383, 242] width 68 height 15
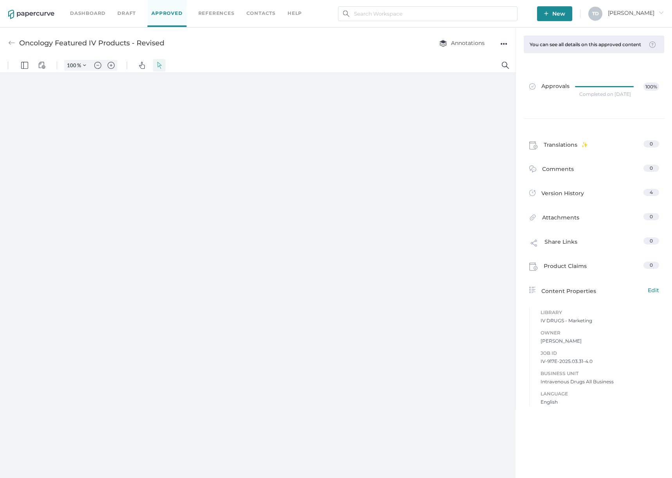
type input "136"
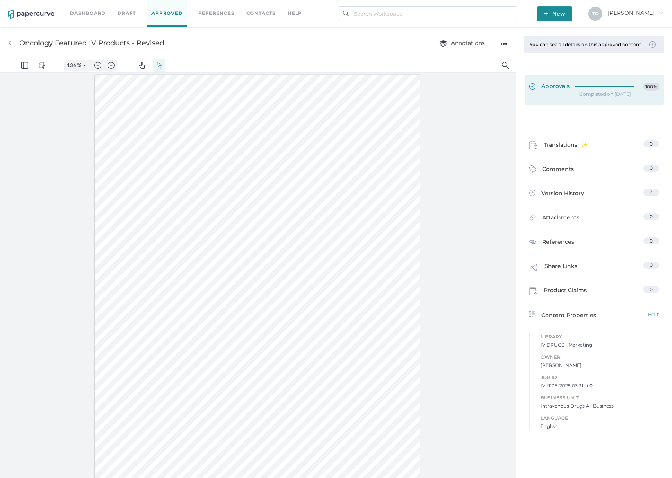
click at [593, 86] on icon at bounding box center [606, 86] width 62 height 0
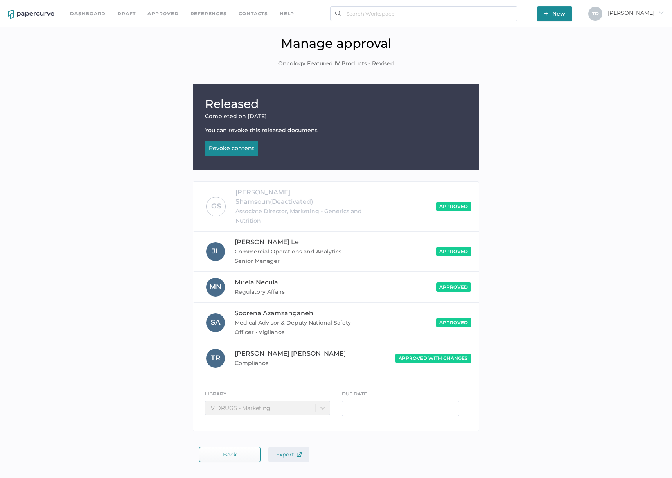
click at [290, 447] on button "Export" at bounding box center [288, 454] width 41 height 15
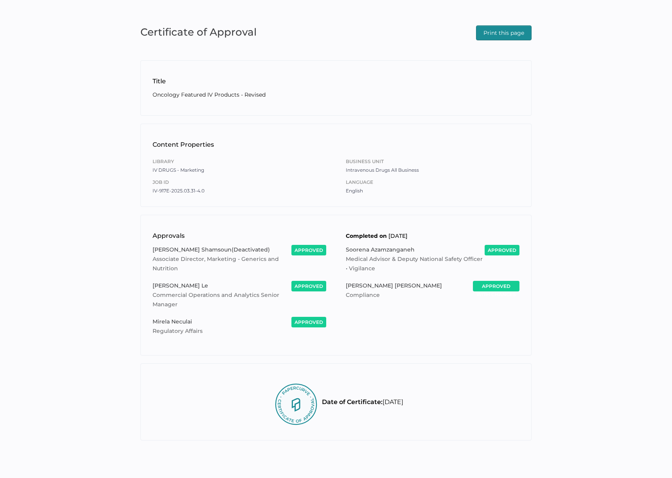
drag, startPoint x: 515, startPoint y: 36, endPoint x: 407, endPoint y: 200, distance: 196.4
click at [515, 36] on span "Print this page" at bounding box center [503, 33] width 41 height 14
